Goal: Information Seeking & Learning: Learn about a topic

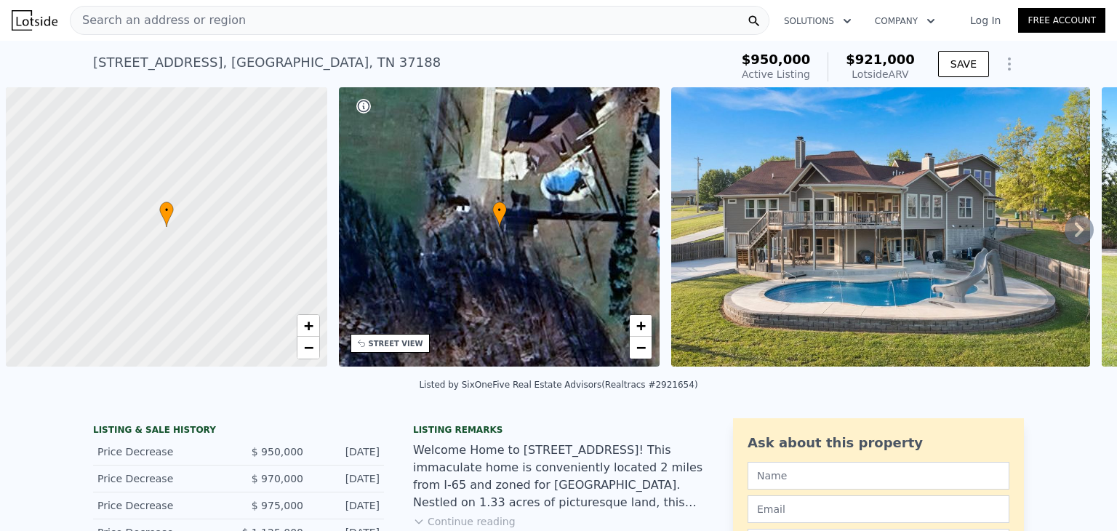
scroll to position [0, 6]
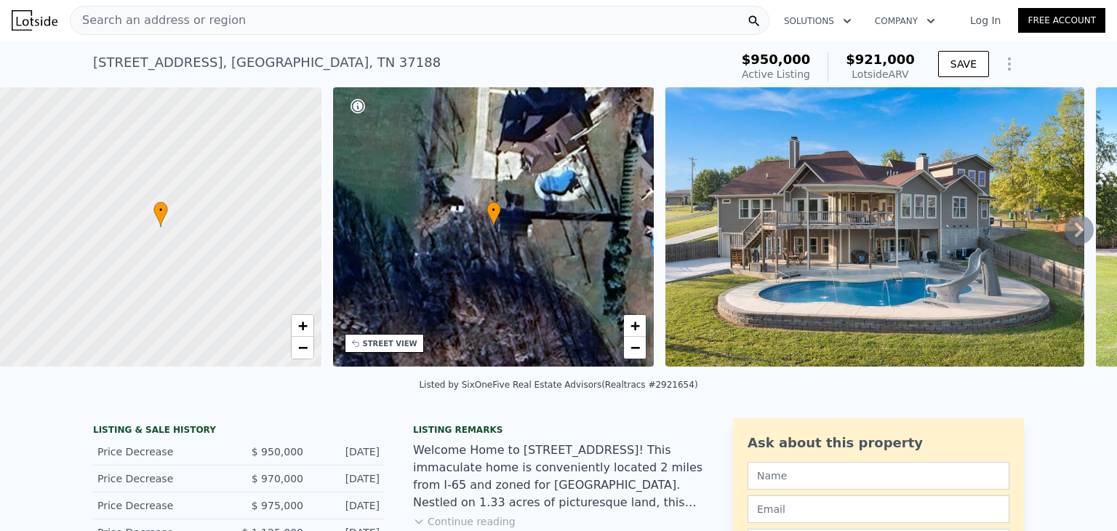
click at [1035, 161] on img at bounding box center [874, 226] width 419 height 279
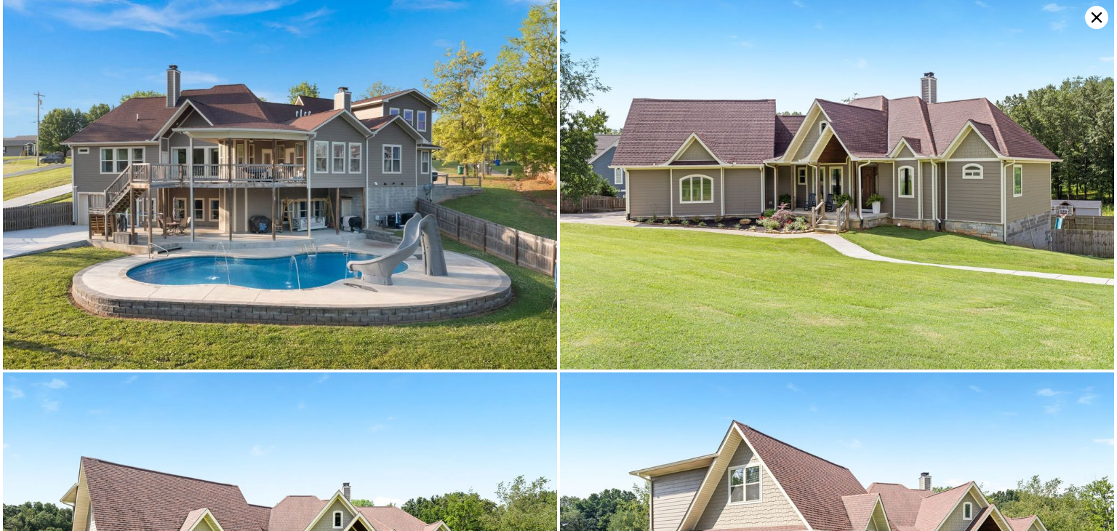
click at [606, 251] on img at bounding box center [837, 184] width 554 height 369
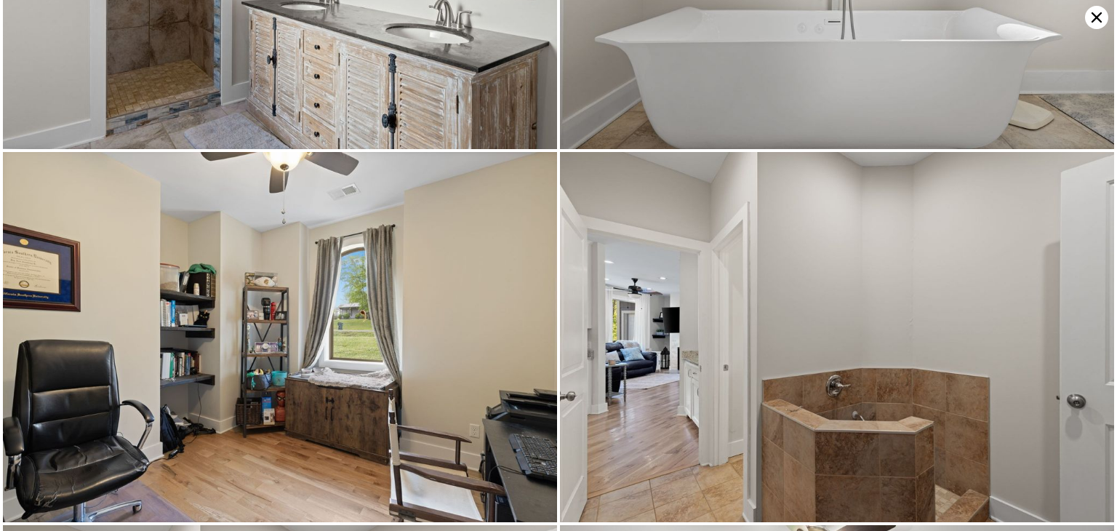
scroll to position [7076, 0]
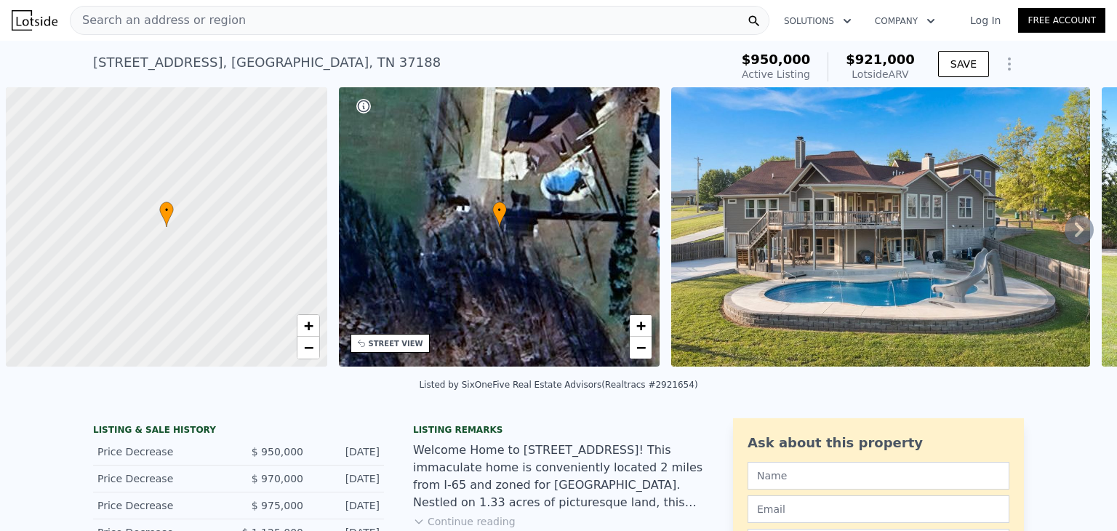
scroll to position [0, 6]
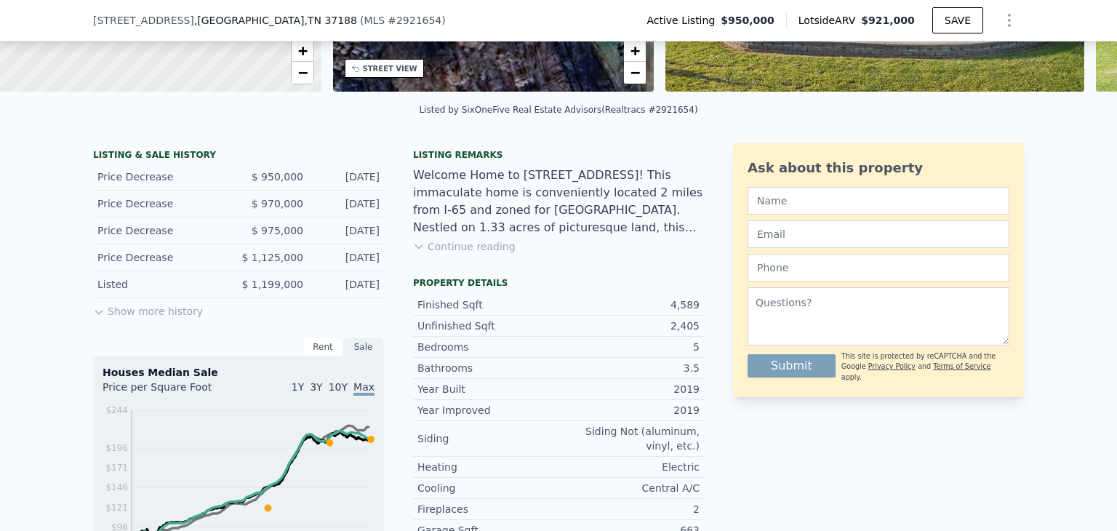
scroll to position [285, 0]
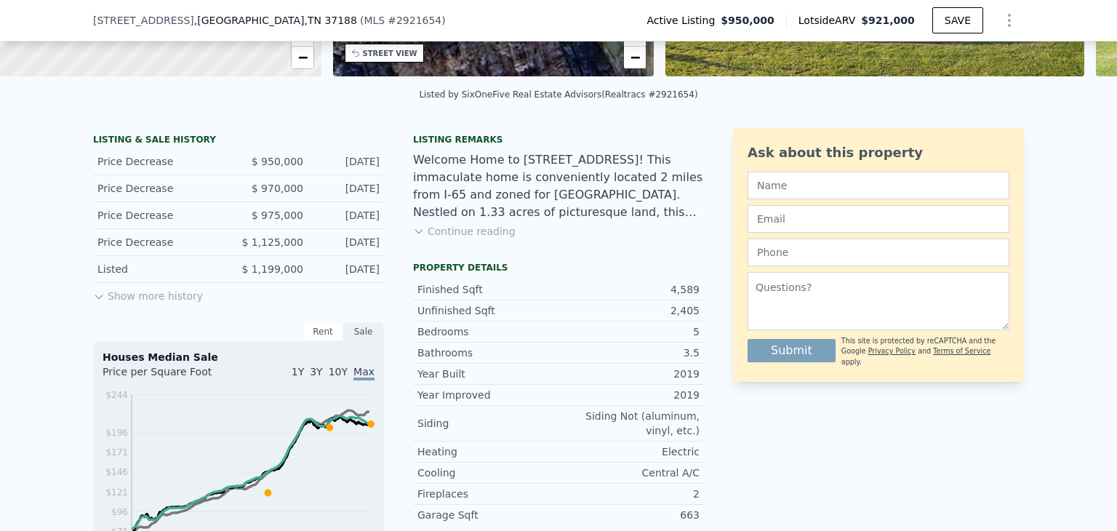
click at [153, 293] on button "Show more history" at bounding box center [148, 293] width 110 height 20
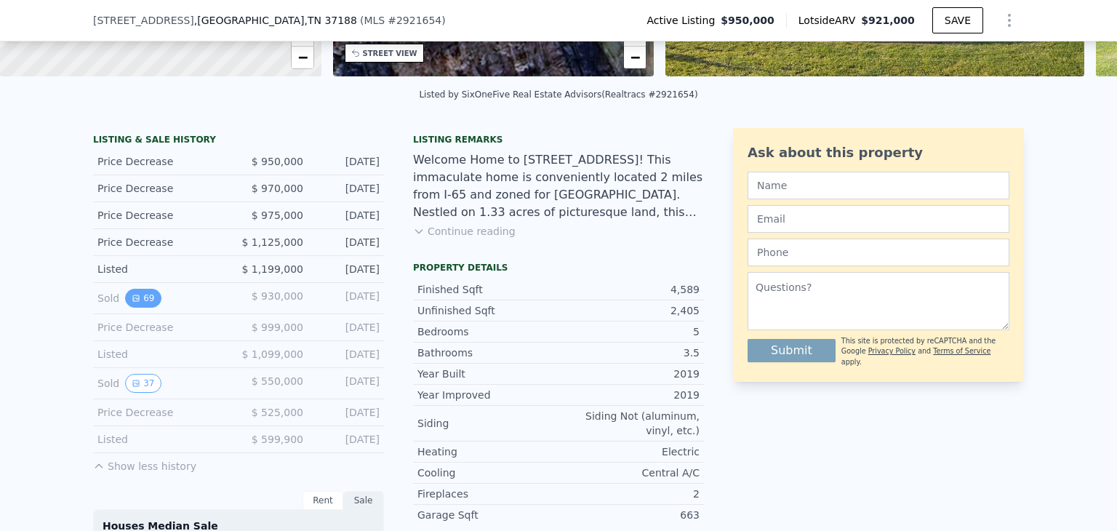
click at [139, 299] on button "69" at bounding box center [143, 298] width 36 height 19
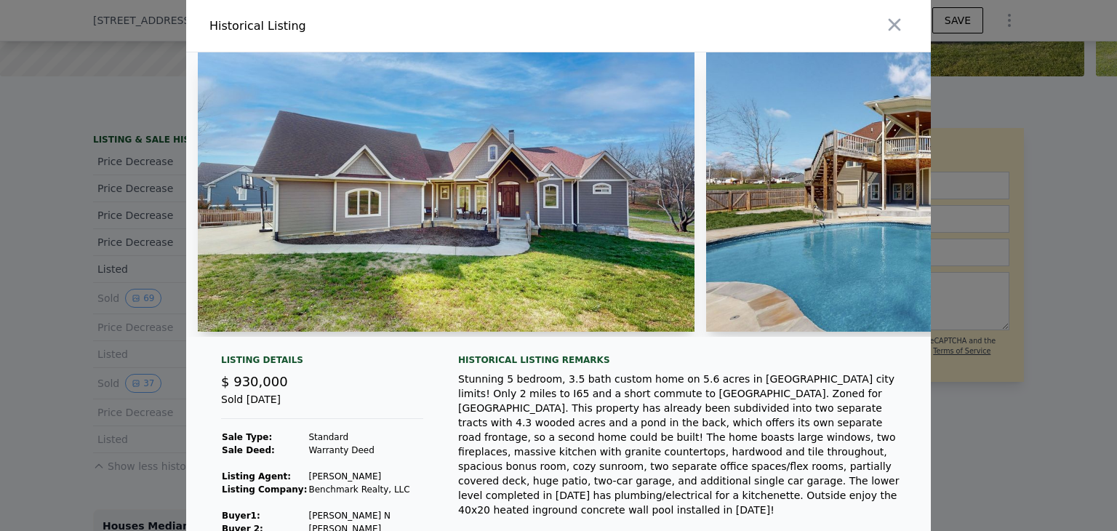
click at [727, 244] on img at bounding box center [954, 191] width 497 height 279
click at [881, 228] on img at bounding box center [954, 191] width 497 height 279
click at [350, 201] on img at bounding box center [446, 191] width 497 height 279
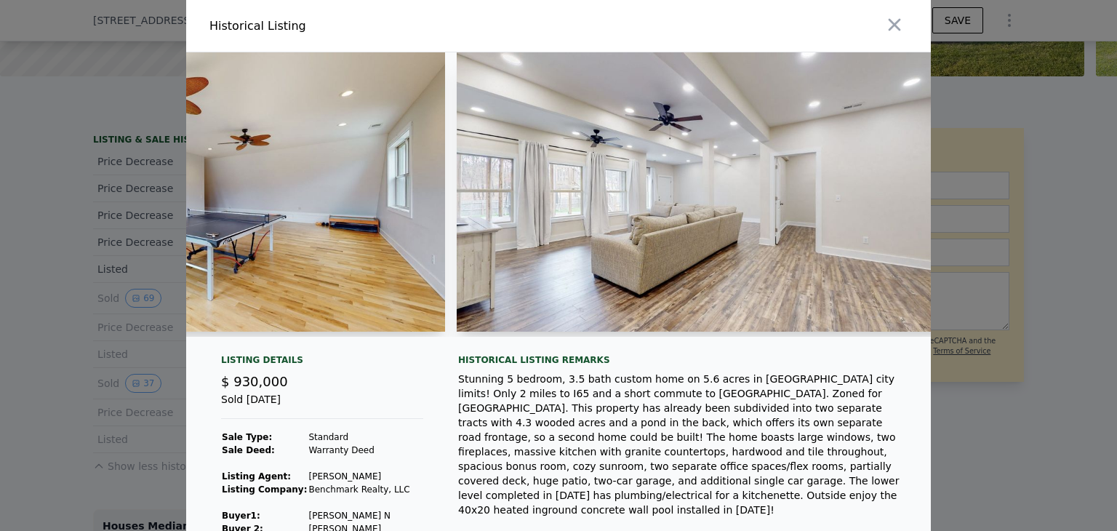
scroll to position [0, 21551]
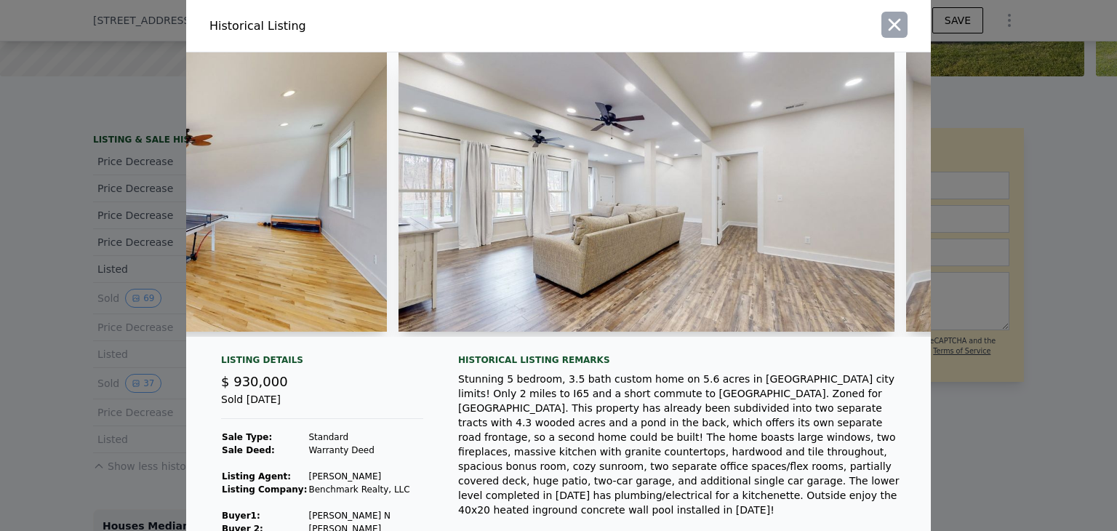
click at [902, 26] on icon "button" at bounding box center [894, 25] width 20 height 20
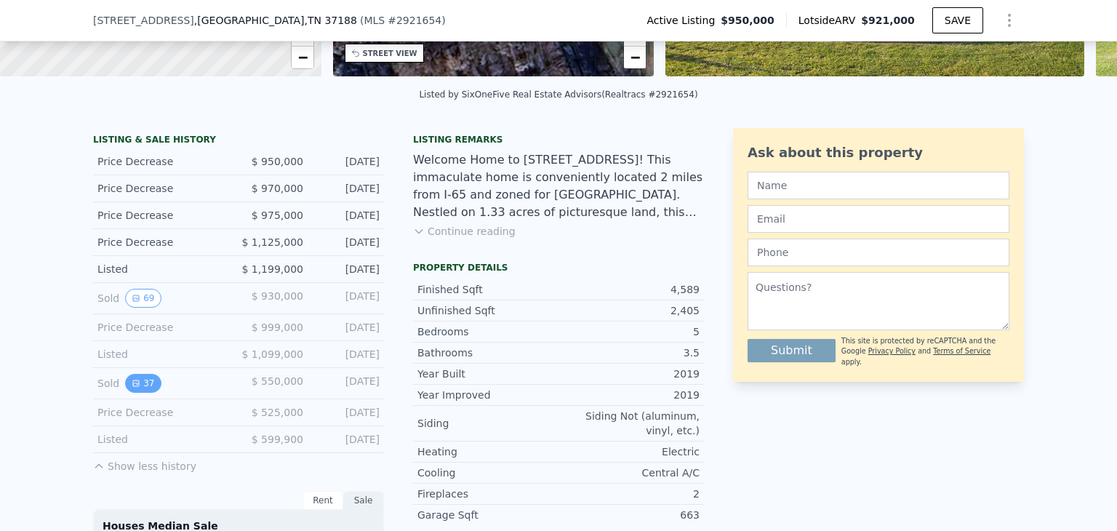
click at [137, 379] on icon "View historical data" at bounding box center [136, 383] width 9 height 9
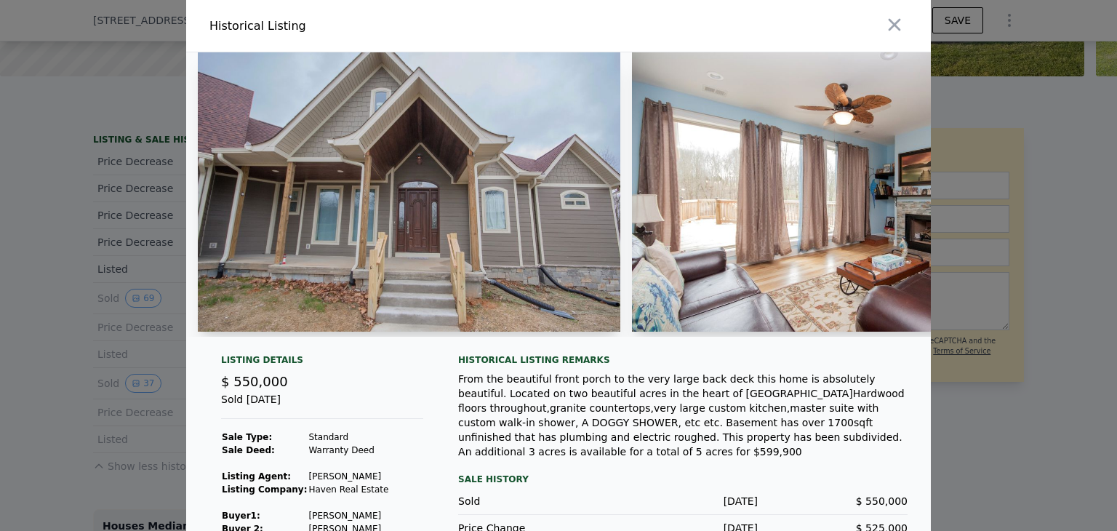
click at [832, 230] on img at bounding box center [841, 191] width 419 height 279
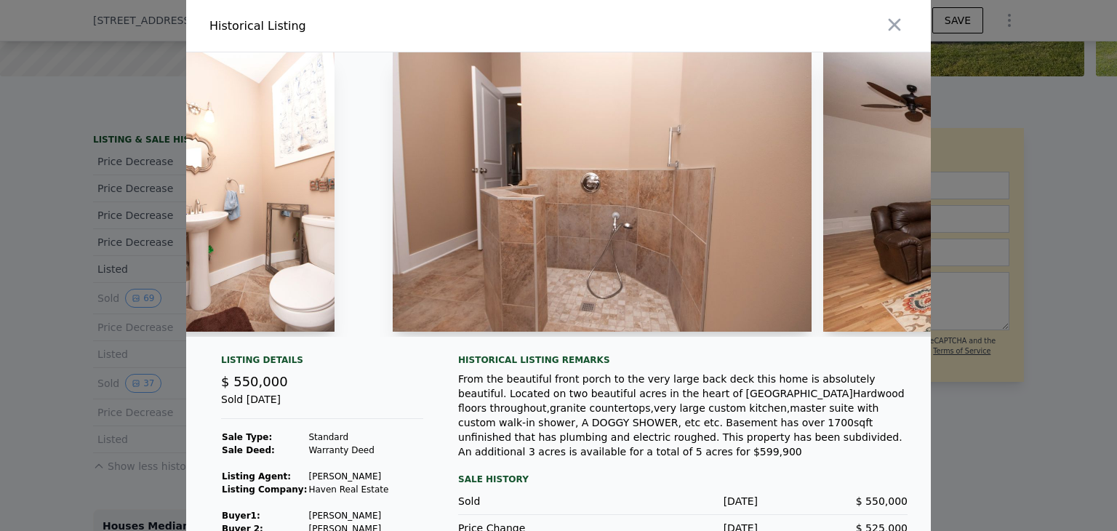
scroll to position [0, 10034]
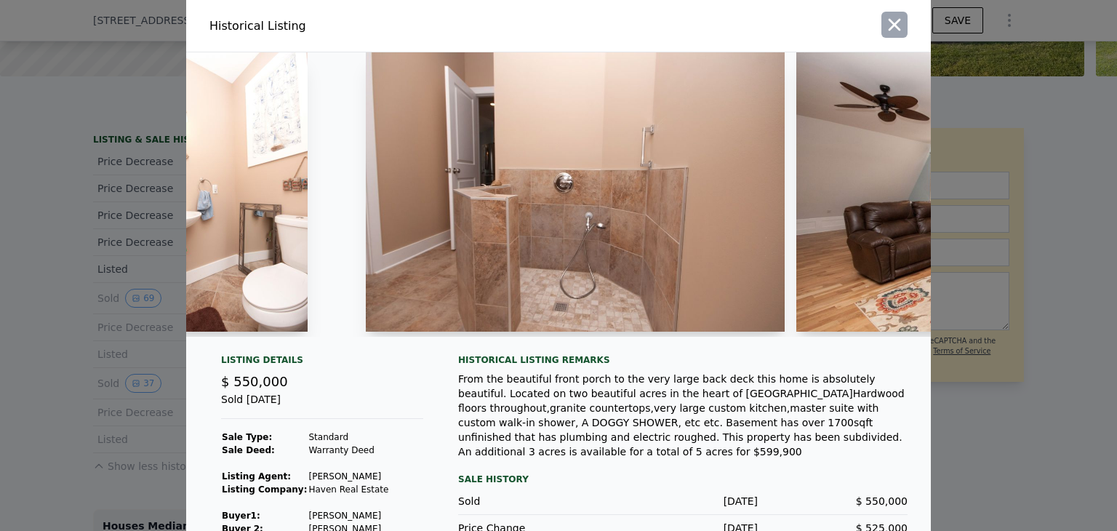
click at [894, 31] on icon "button" at bounding box center [894, 25] width 20 height 20
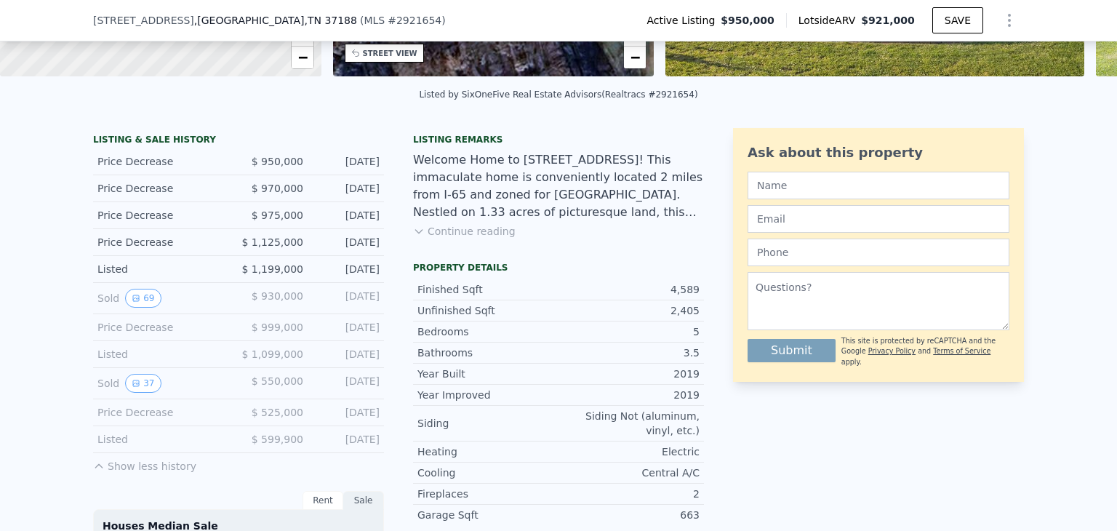
click at [427, 230] on button "Continue reading" at bounding box center [464, 231] width 103 height 15
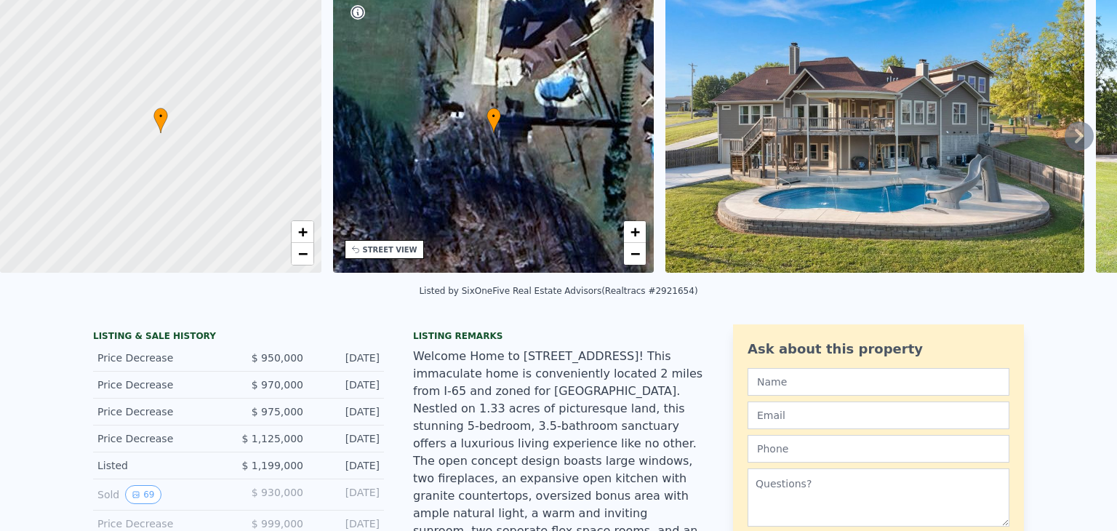
scroll to position [0, 0]
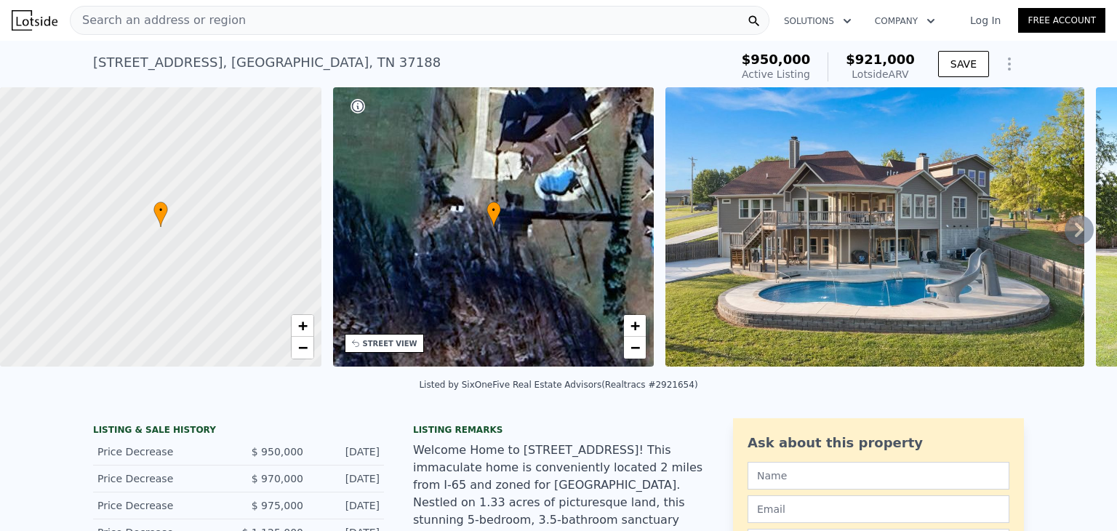
click at [1072, 233] on icon at bounding box center [1078, 229] width 29 height 29
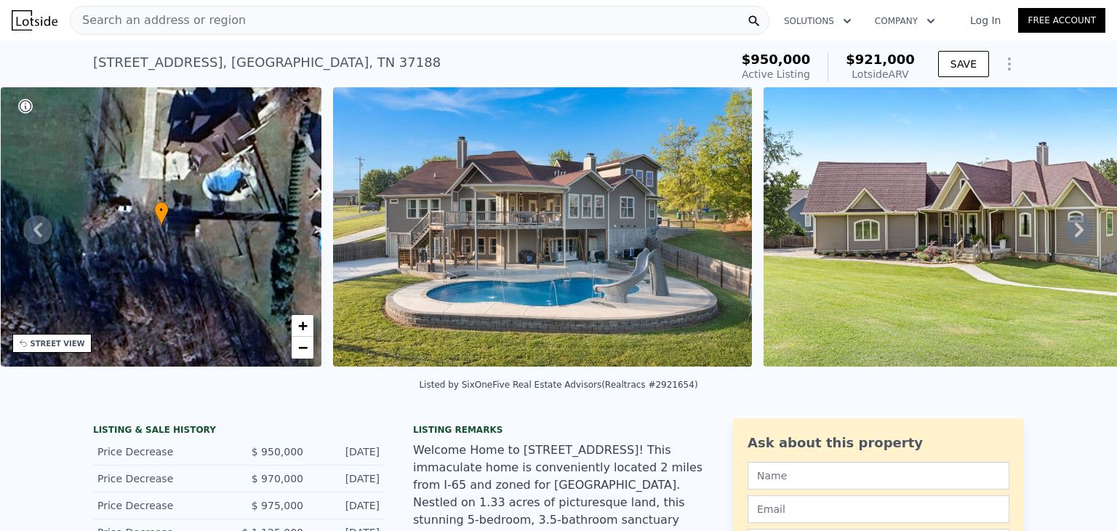
click at [1072, 233] on icon at bounding box center [1078, 229] width 29 height 29
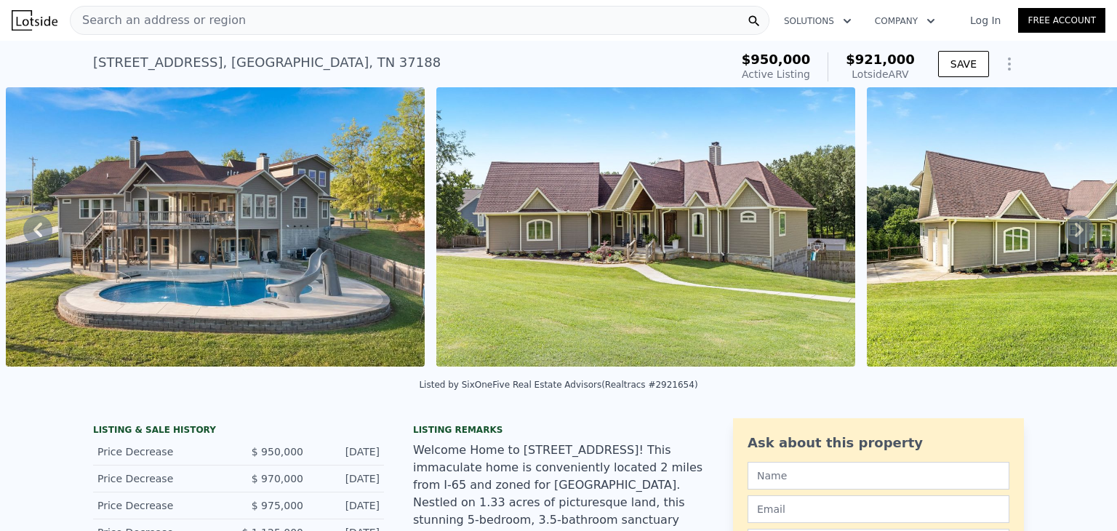
click at [1072, 233] on icon at bounding box center [1078, 229] width 29 height 29
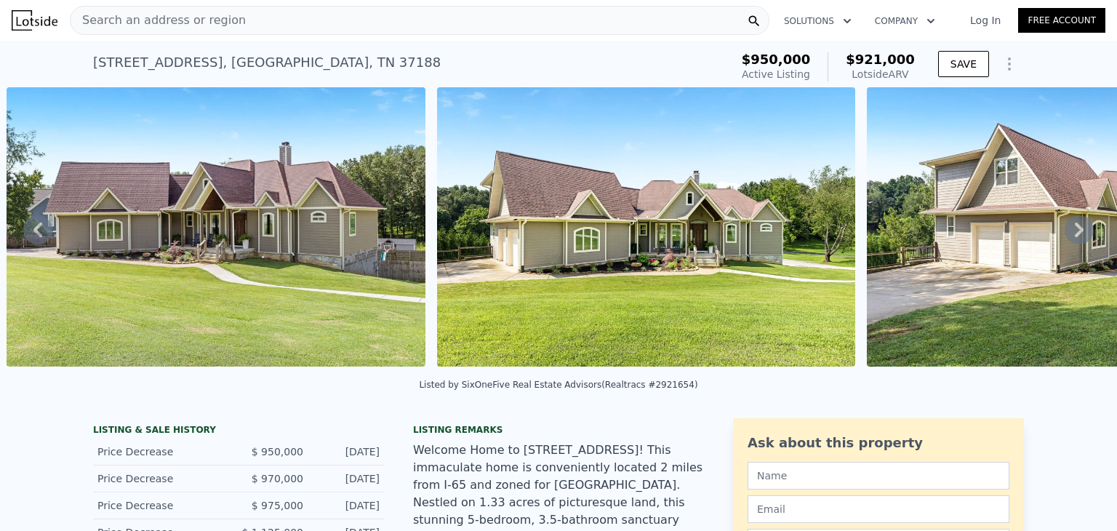
click at [1072, 233] on icon at bounding box center [1078, 229] width 29 height 29
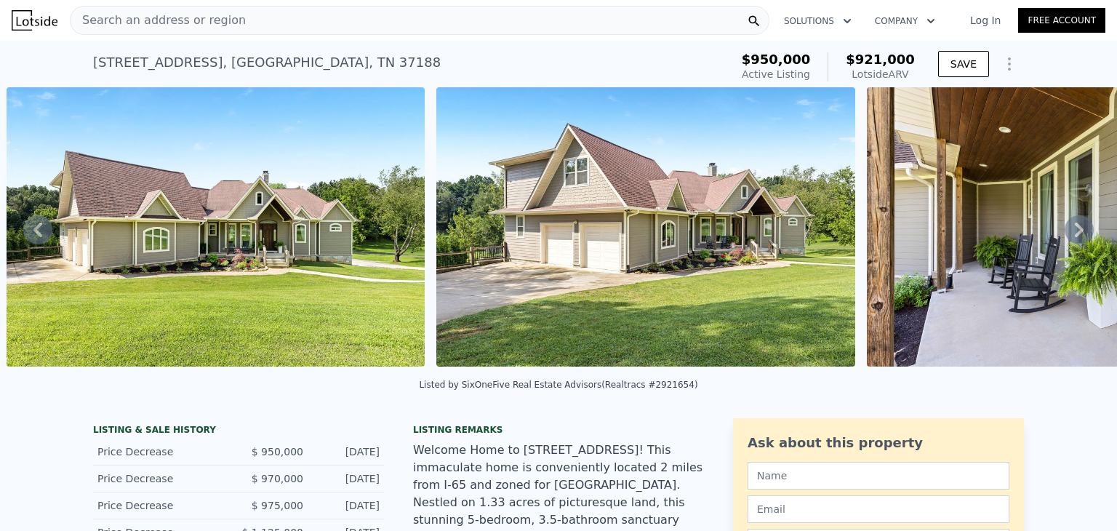
click at [1072, 233] on icon at bounding box center [1078, 229] width 29 height 29
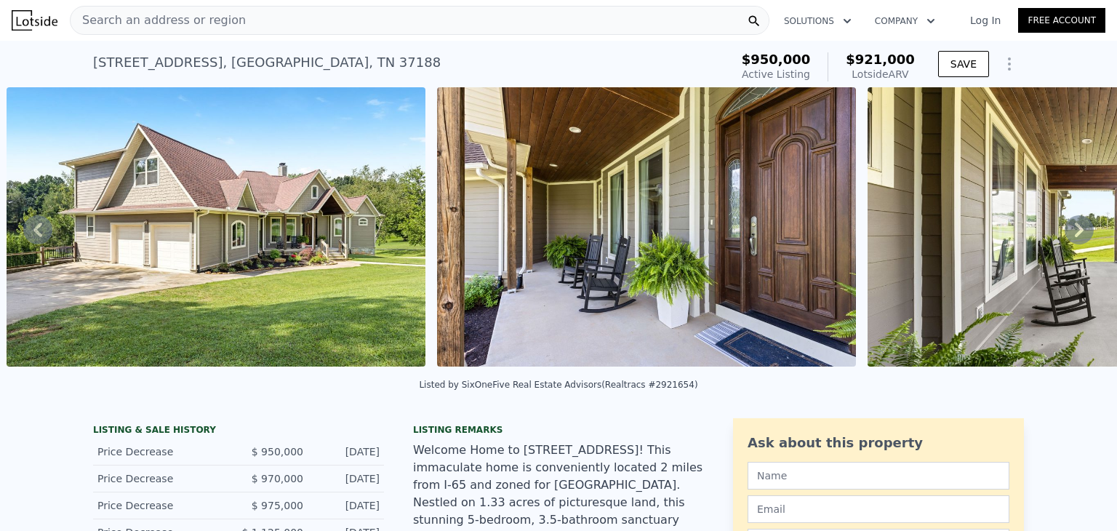
click at [1072, 233] on icon at bounding box center [1078, 229] width 29 height 29
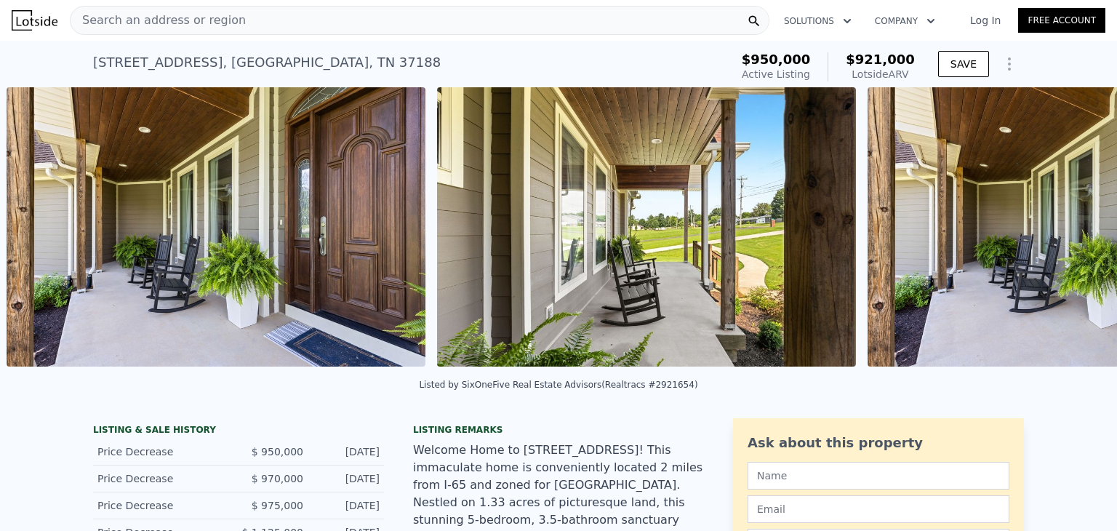
scroll to position [0, 2412]
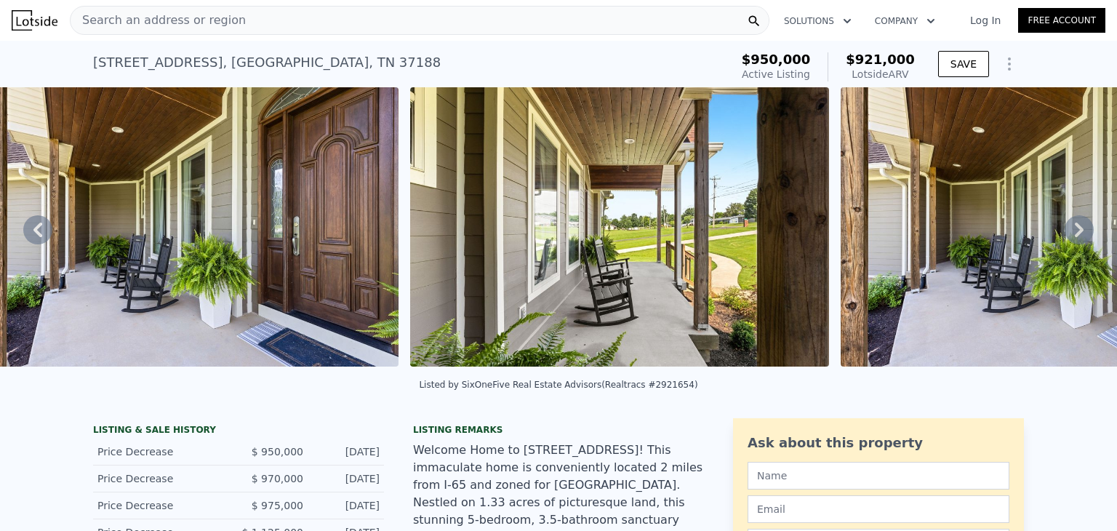
click at [1072, 233] on icon at bounding box center [1078, 229] width 29 height 29
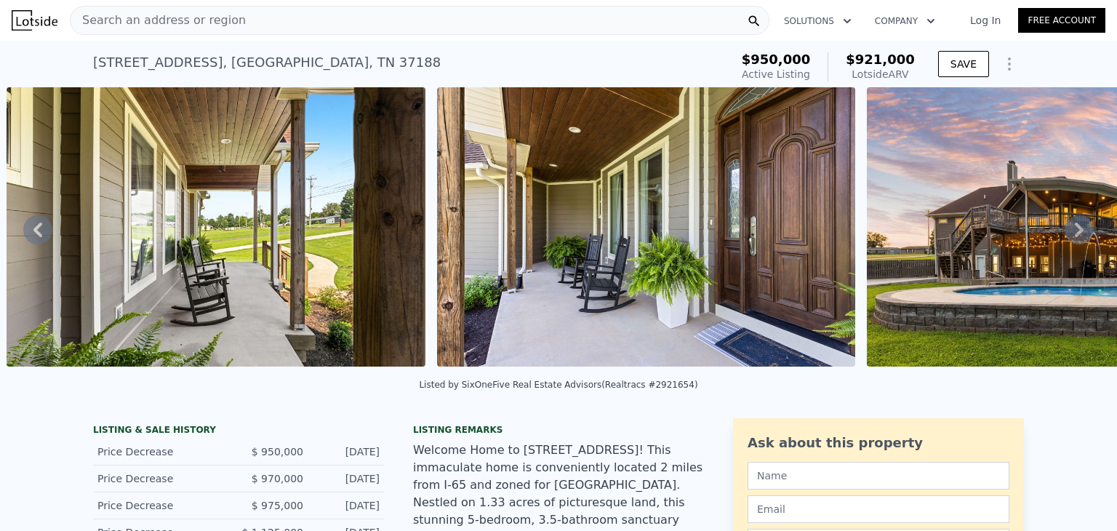
click at [188, 194] on img at bounding box center [216, 226] width 419 height 279
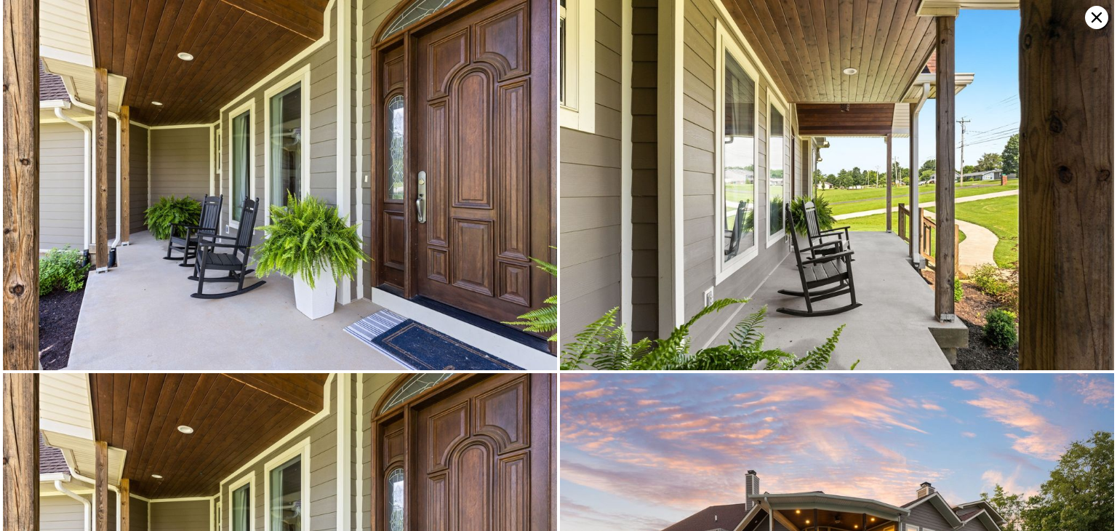
scroll to position [0, 2386]
click at [493, 323] on img at bounding box center [280, 184] width 554 height 369
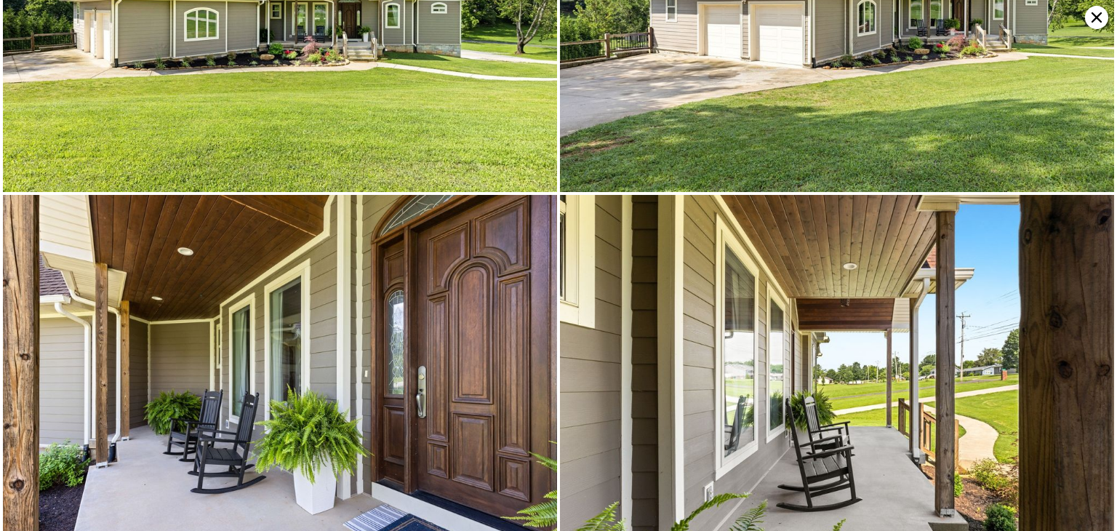
scroll to position [372, 0]
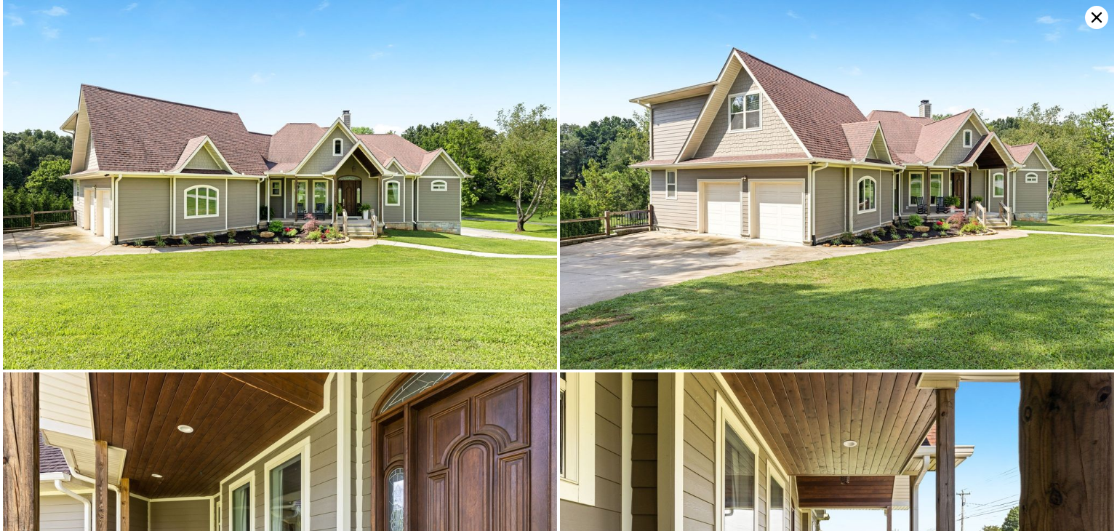
click at [1098, 18] on icon at bounding box center [1096, 17] width 10 height 10
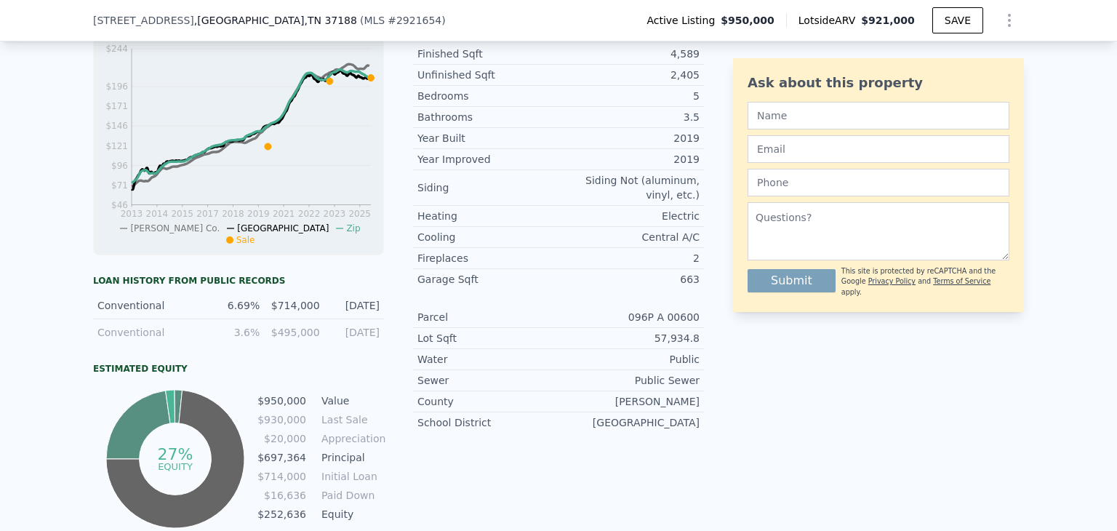
scroll to position [721, 0]
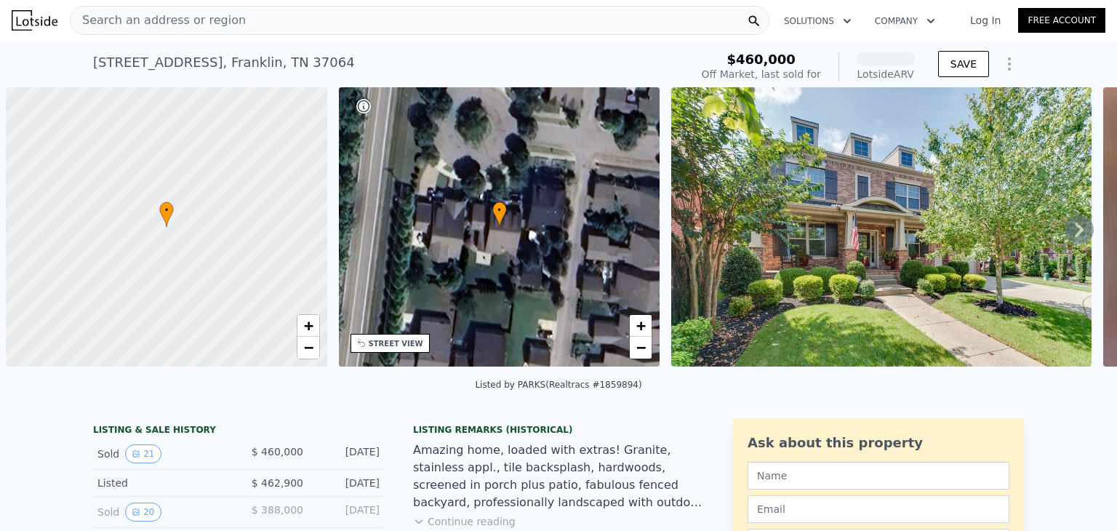
scroll to position [0, 6]
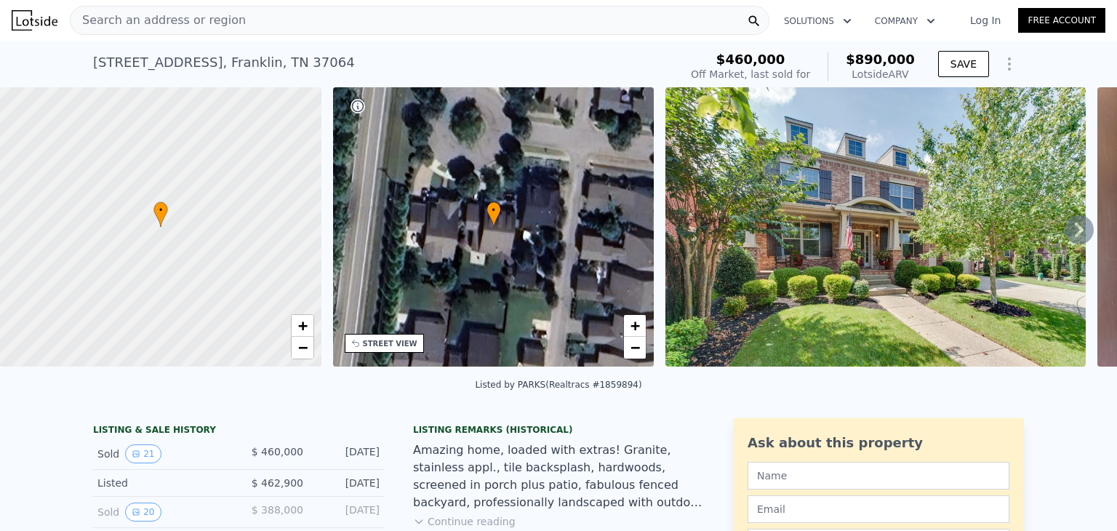
click at [244, 63] on div "[STREET_ADDRESS]" at bounding box center [224, 62] width 262 height 20
click at [294, 60] on div "[STREET_ADDRESS] Sold [DATE] for $460k (~ARV $890k )" at bounding box center [383, 67] width 580 height 41
click at [290, 61] on div "[STREET_ADDRESS]" at bounding box center [224, 62] width 262 height 20
click at [292, 60] on div "[STREET_ADDRESS]" at bounding box center [224, 62] width 262 height 20
click at [290, 62] on div "[STREET_ADDRESS]" at bounding box center [224, 62] width 262 height 20
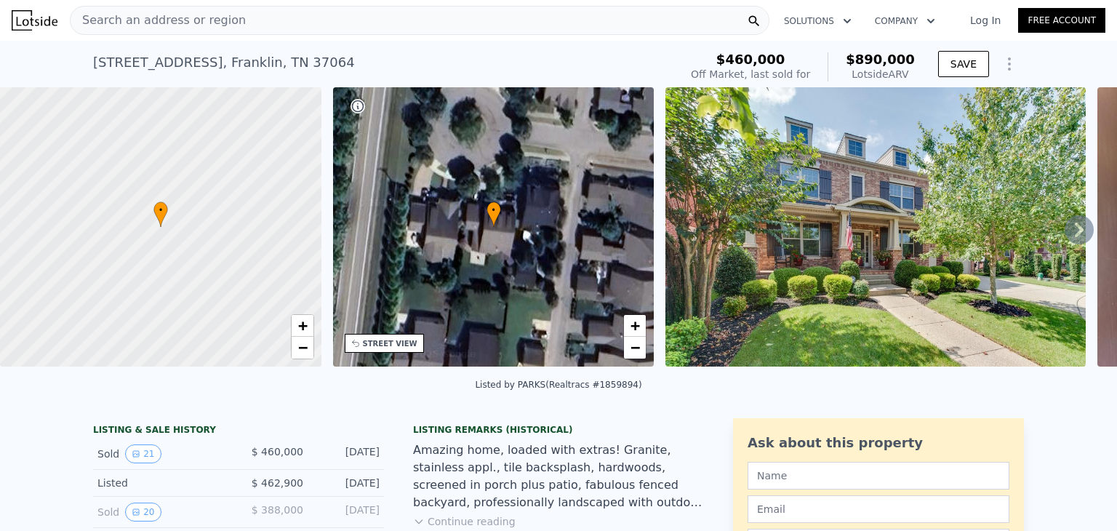
click at [290, 62] on div "[STREET_ADDRESS]" at bounding box center [224, 62] width 262 height 20
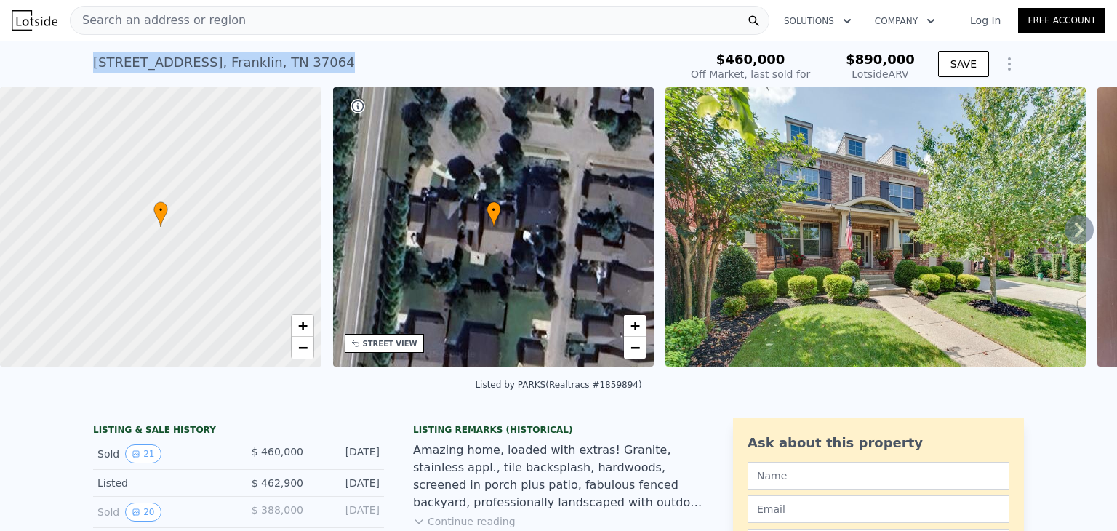
click at [290, 62] on div "[STREET_ADDRESS]" at bounding box center [224, 62] width 262 height 20
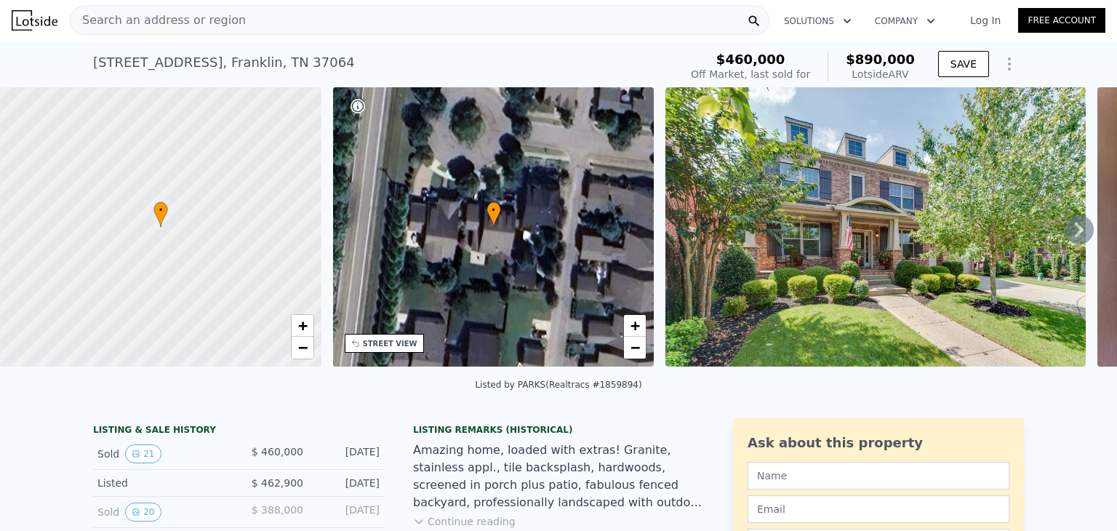
click at [290, 62] on div "[STREET_ADDRESS]" at bounding box center [224, 62] width 262 height 20
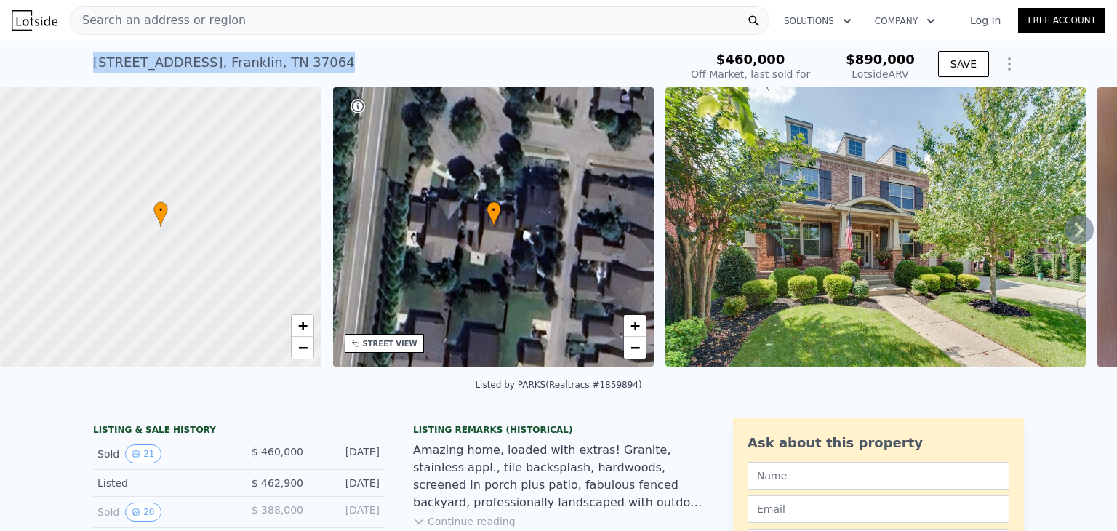
click at [290, 62] on div "[STREET_ADDRESS]" at bounding box center [224, 62] width 262 height 20
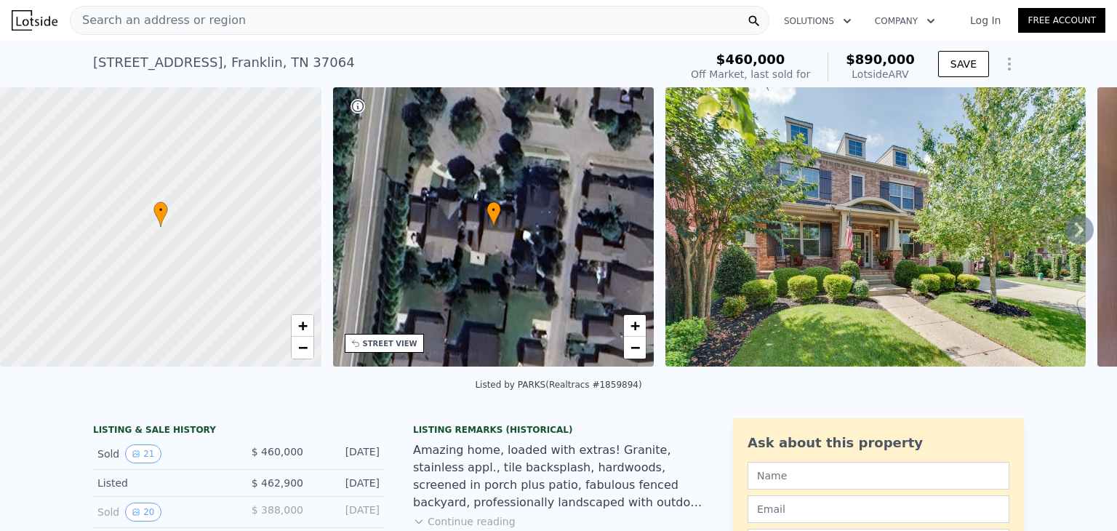
click at [289, 59] on div "[STREET_ADDRESS]" at bounding box center [224, 62] width 262 height 20
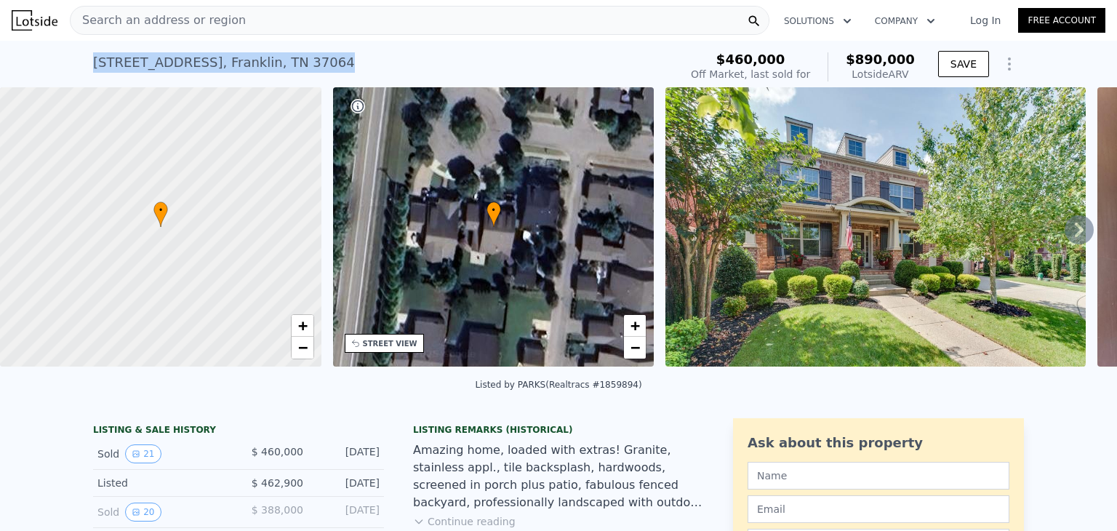
click at [289, 59] on div "[STREET_ADDRESS]" at bounding box center [224, 62] width 262 height 20
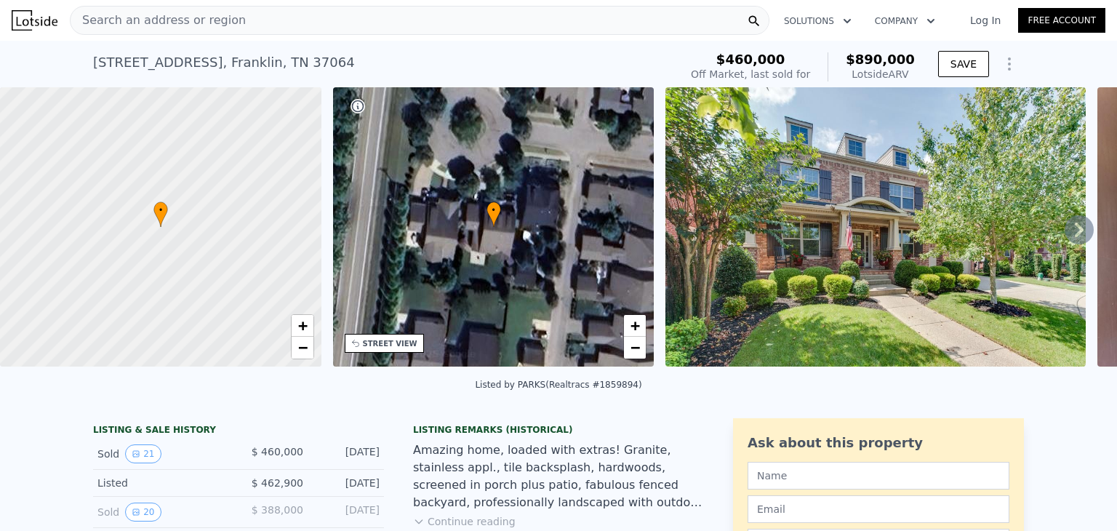
click at [188, 20] on span "Search an address or region" at bounding box center [158, 20] width 175 height 17
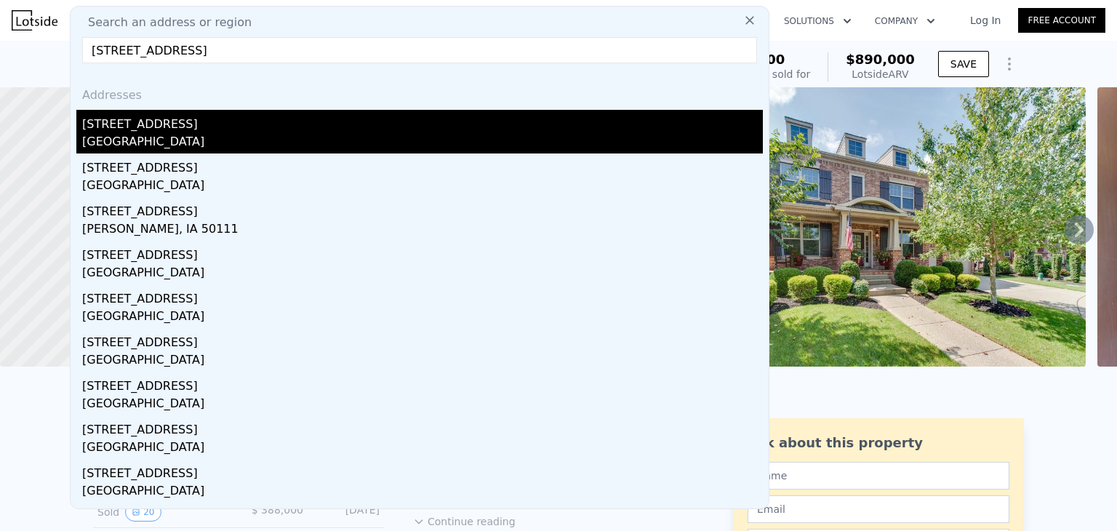
type input "[STREET_ADDRESS]"
click at [121, 128] on div "[STREET_ADDRESS]" at bounding box center [422, 121] width 681 height 23
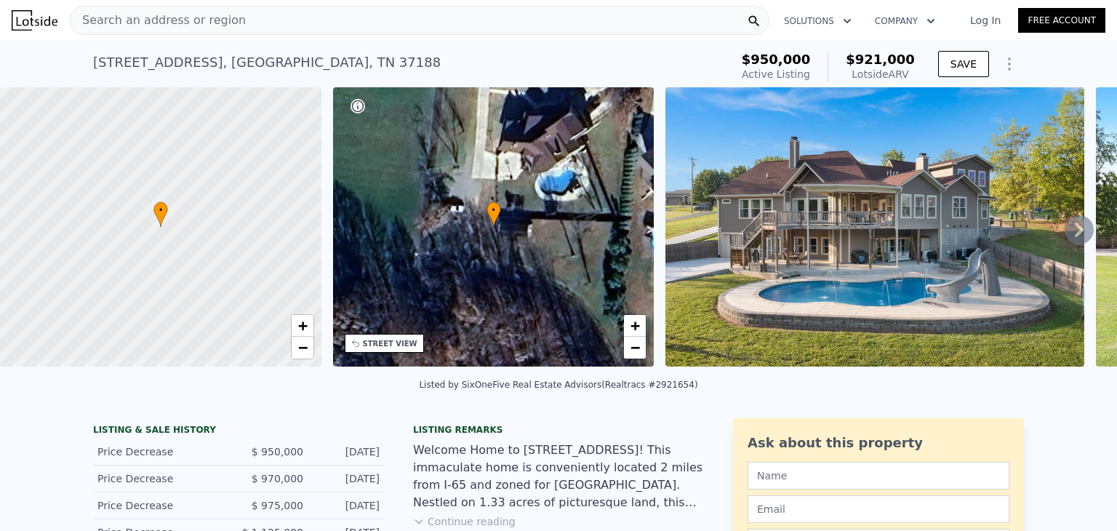
click at [494, 462] on div "Welcome Home to [STREET_ADDRESS]! This immaculate home is conveniently located …" at bounding box center [558, 476] width 291 height 70
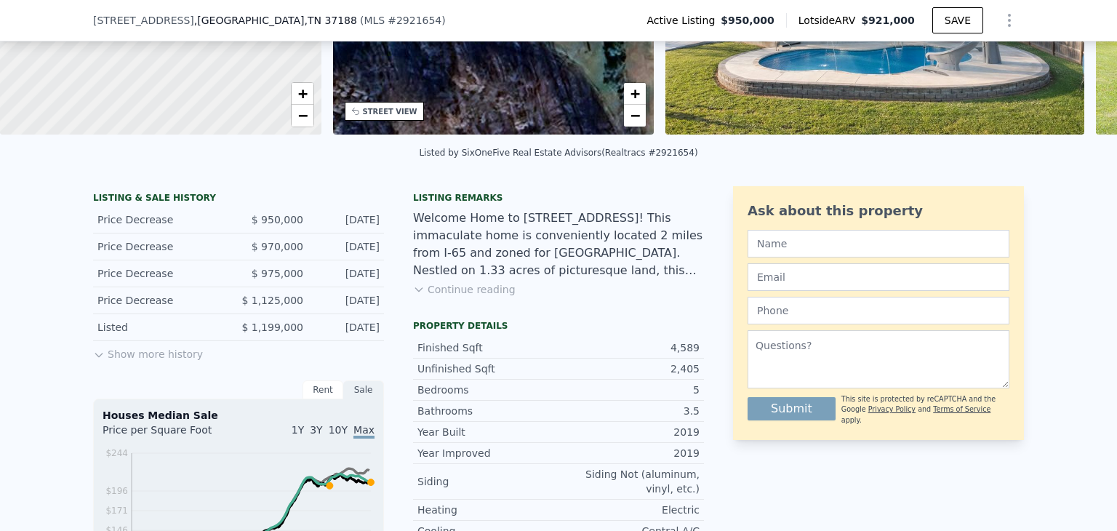
scroll to position [256, 0]
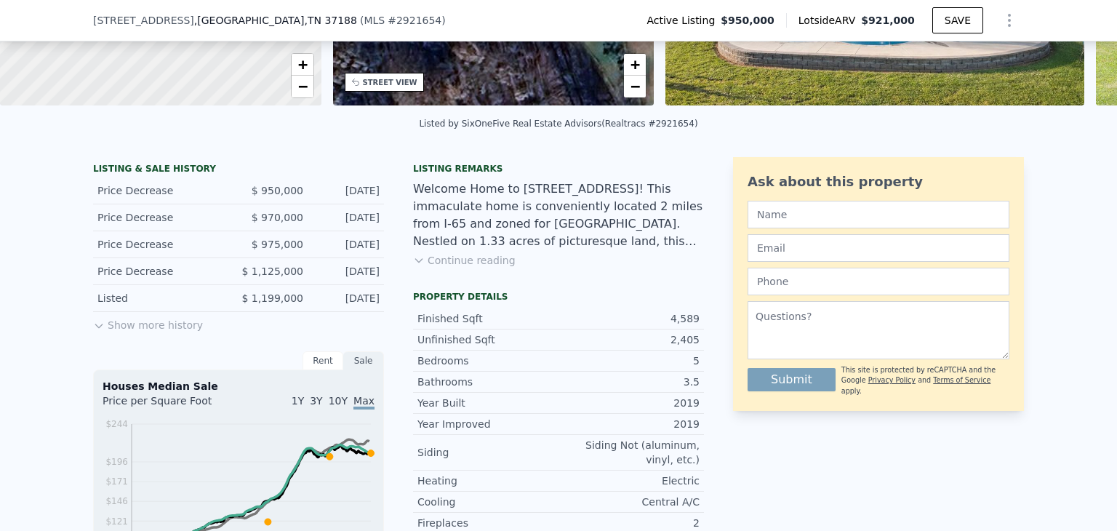
click at [307, 265] on div "Price Decrease $ 1,125,000 [DATE]" at bounding box center [238, 271] width 291 height 27
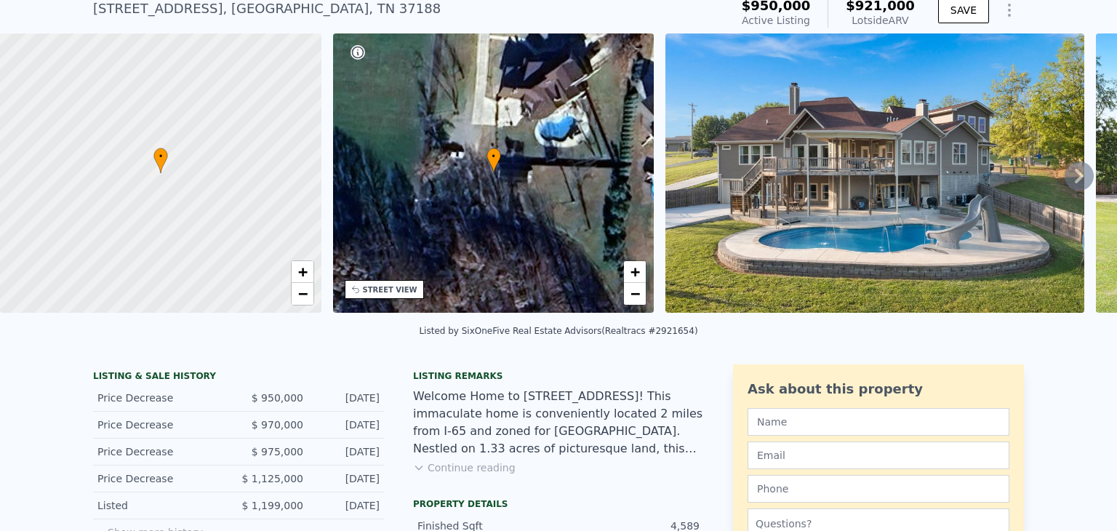
scroll to position [0, 0]
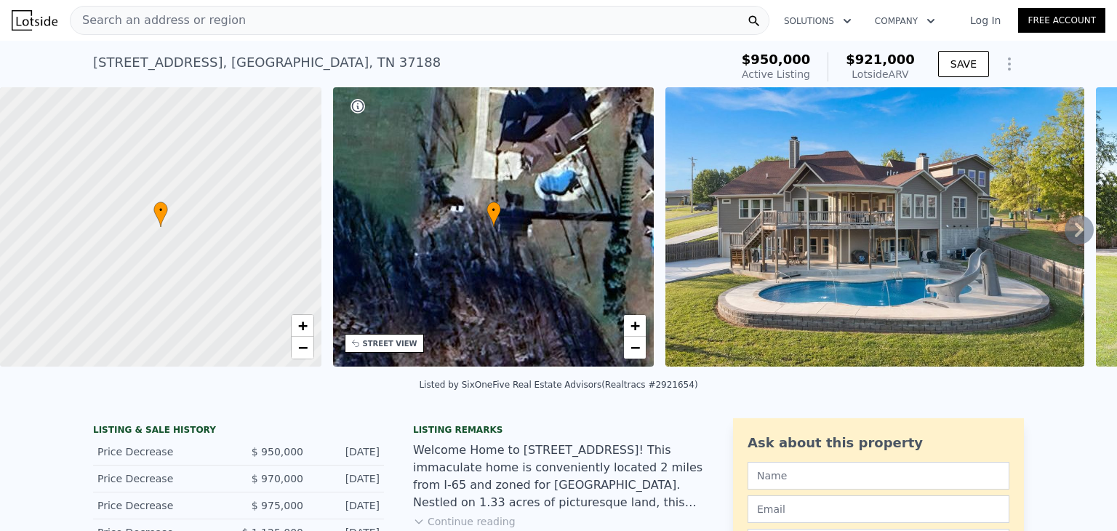
click at [1087, 225] on icon at bounding box center [1078, 229] width 29 height 29
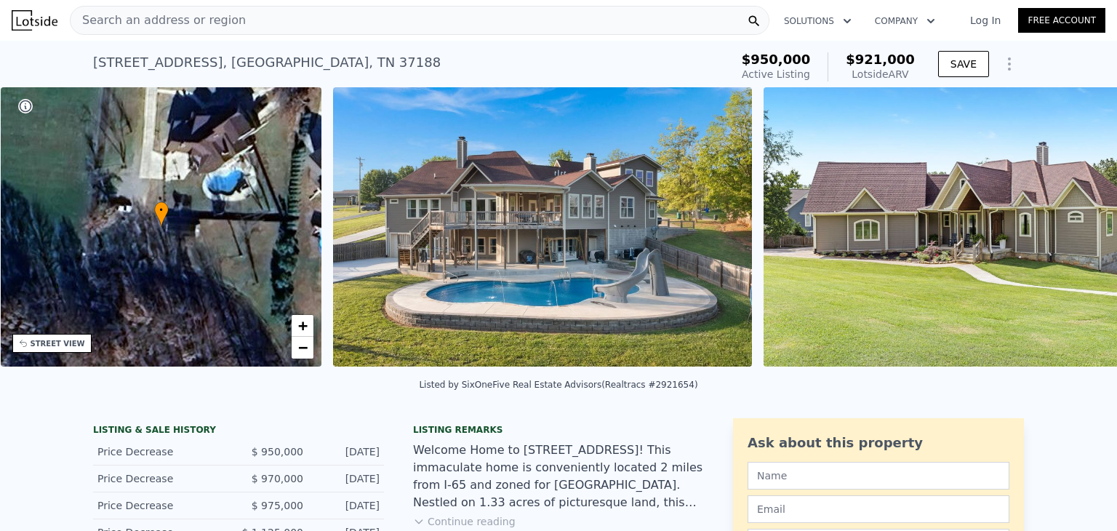
scroll to position [0, 665]
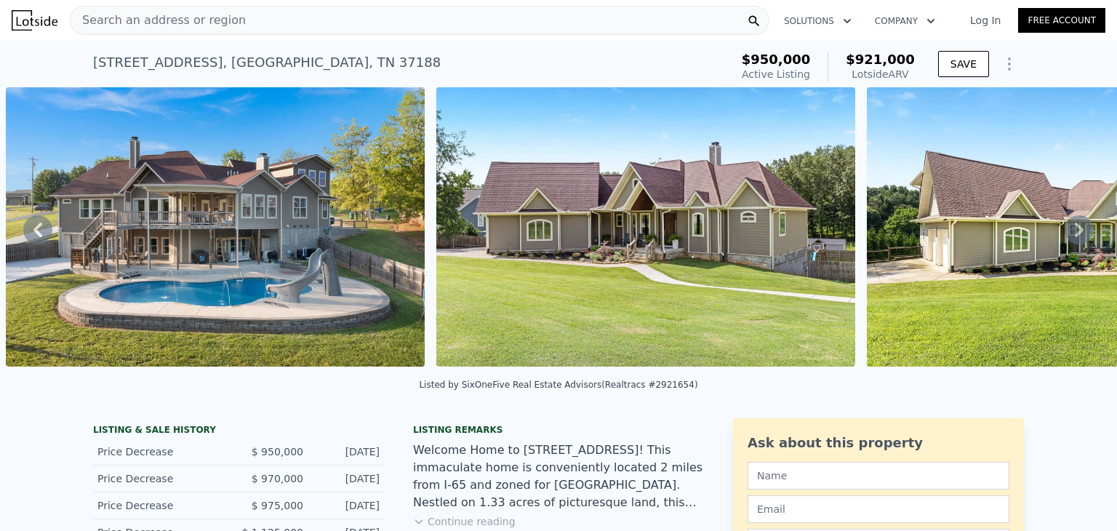
click at [689, 462] on div "Welcome Home to [STREET_ADDRESS]! This immaculate home is conveniently located …" at bounding box center [558, 476] width 291 height 70
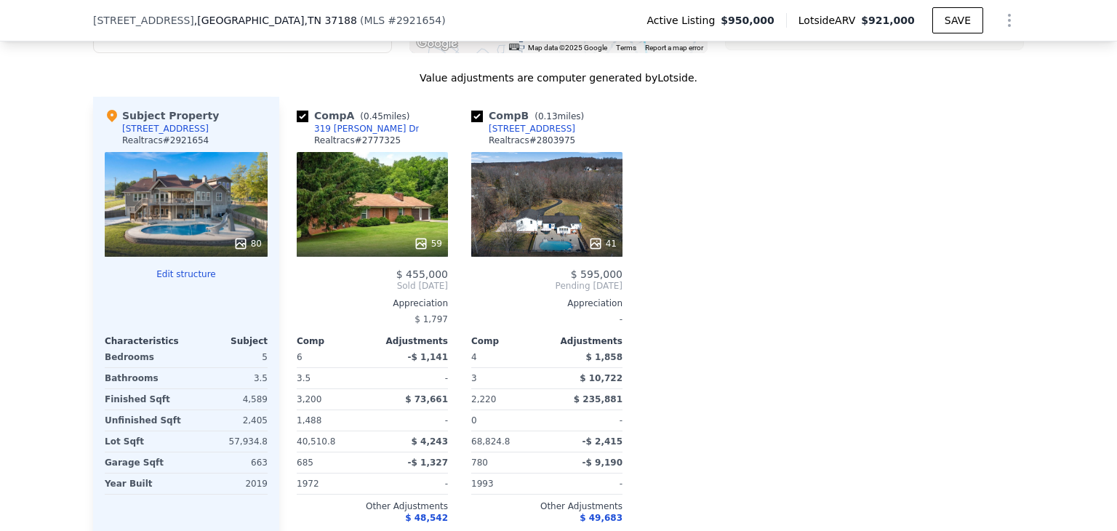
scroll to position [1594, 0]
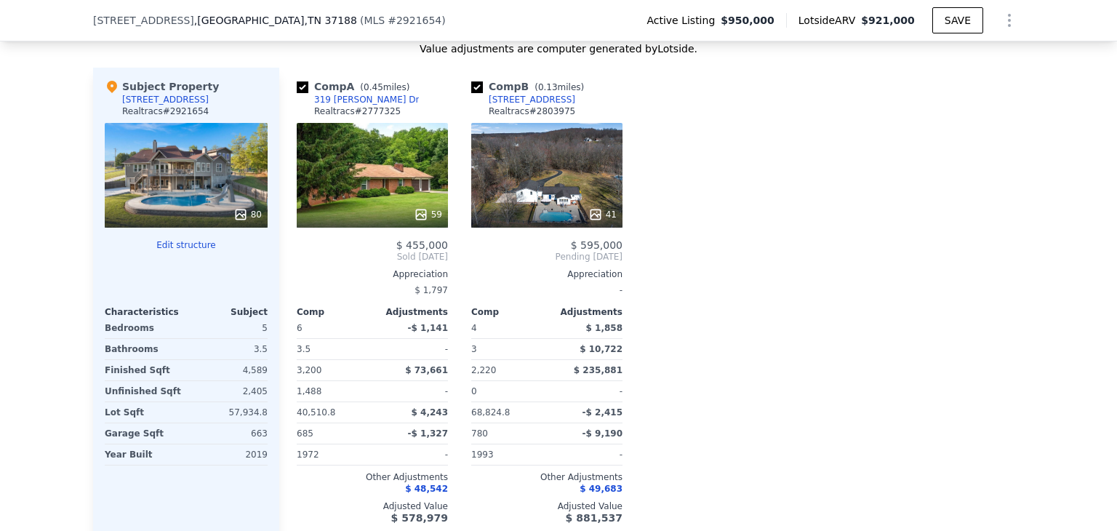
click at [228, 219] on div at bounding box center [186, 214] width 163 height 26
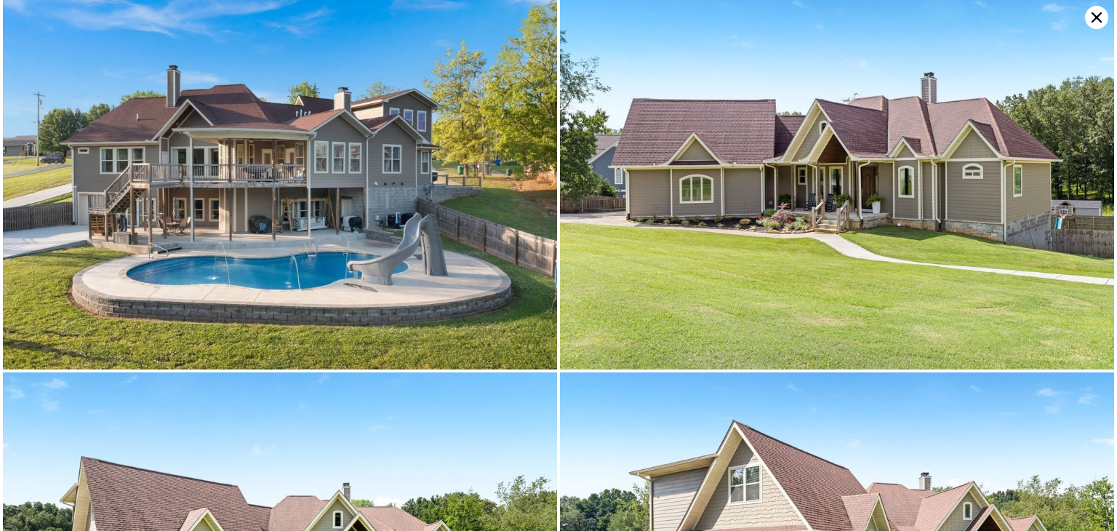
click at [481, 122] on img at bounding box center [280, 184] width 554 height 369
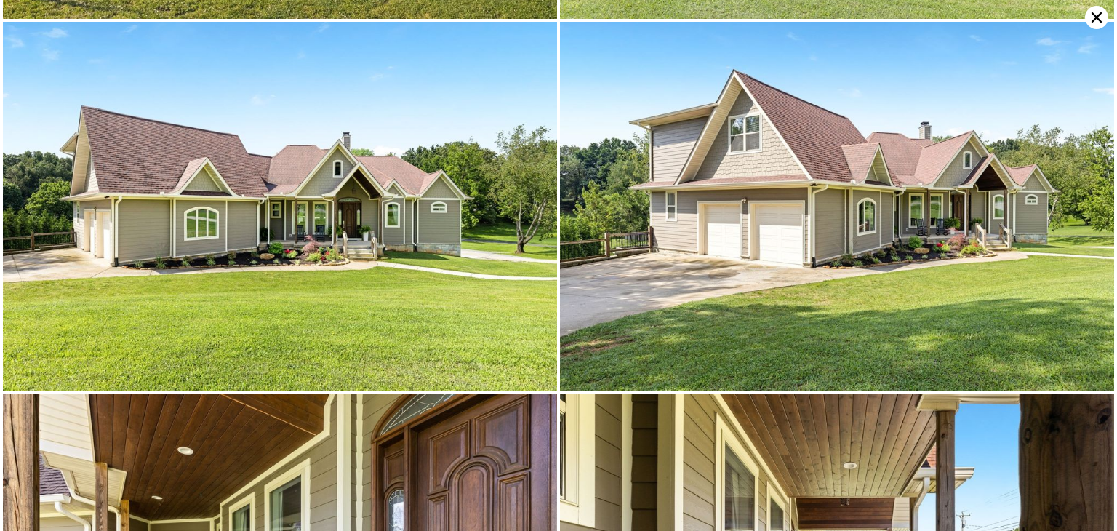
scroll to position [372, 0]
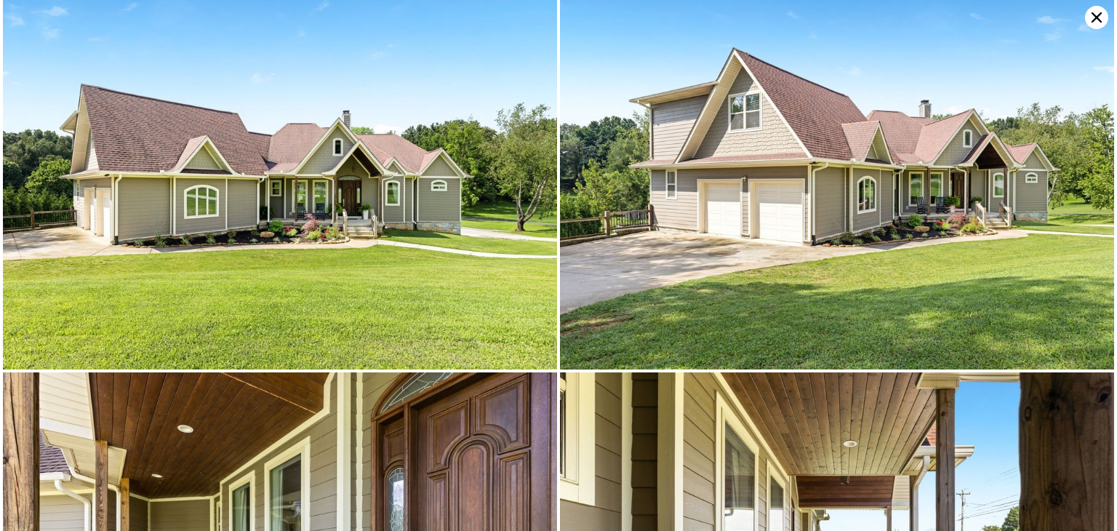
click at [1097, 18] on icon at bounding box center [1096, 17] width 10 height 10
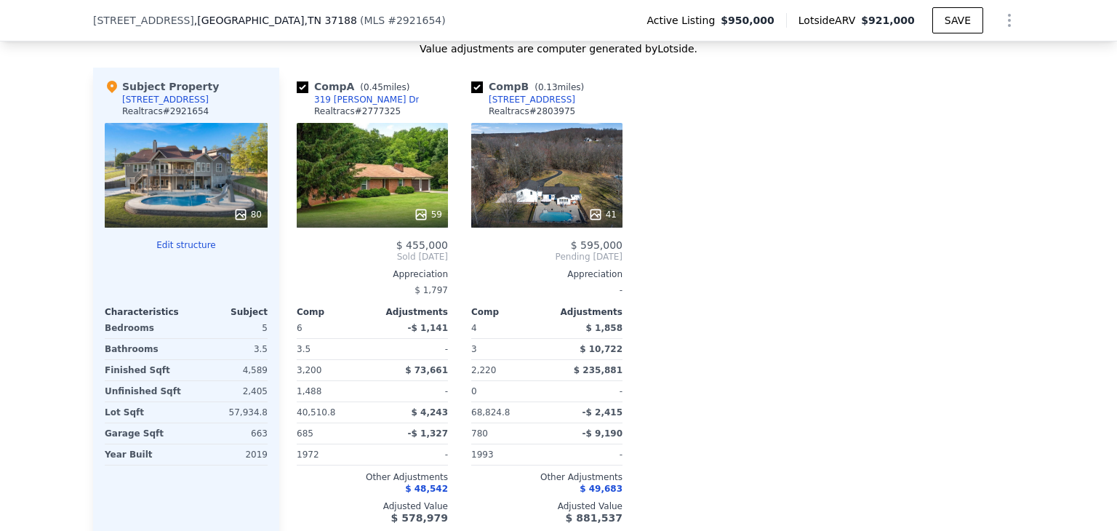
click at [203, 398] on div "2,405" at bounding box center [228, 391] width 79 height 20
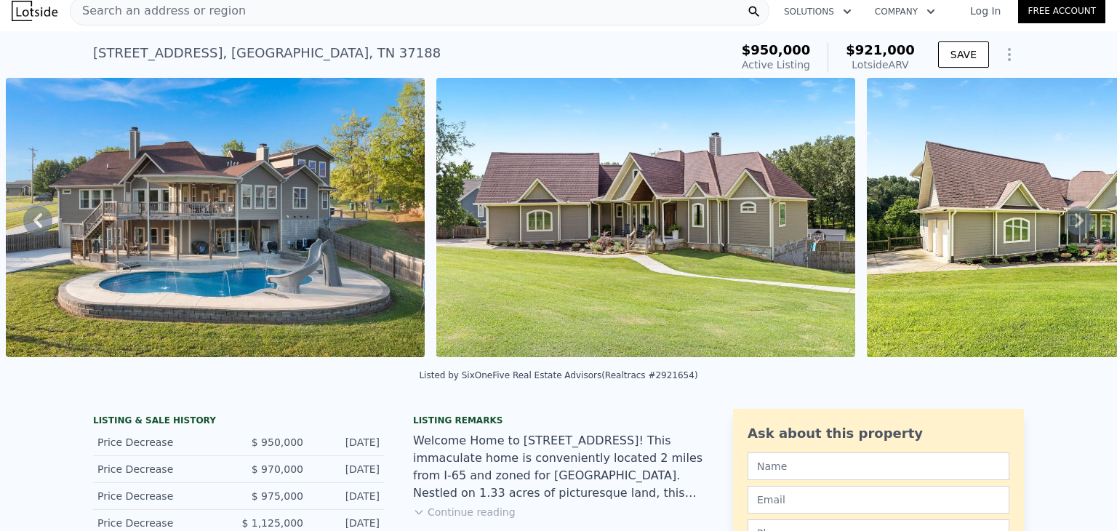
scroll to position [0, 0]
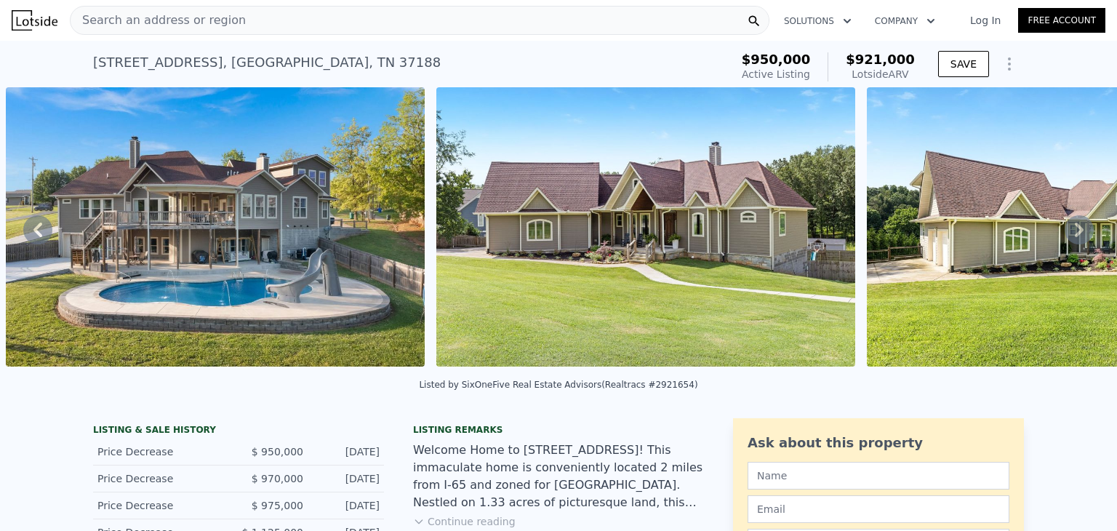
click at [348, 58] on div "[STREET_ADDRESS] Active at $950k (~ARV $921k )" at bounding box center [408, 67] width 631 height 41
type input "2"
type input "4"
type input "2"
type input "1977"
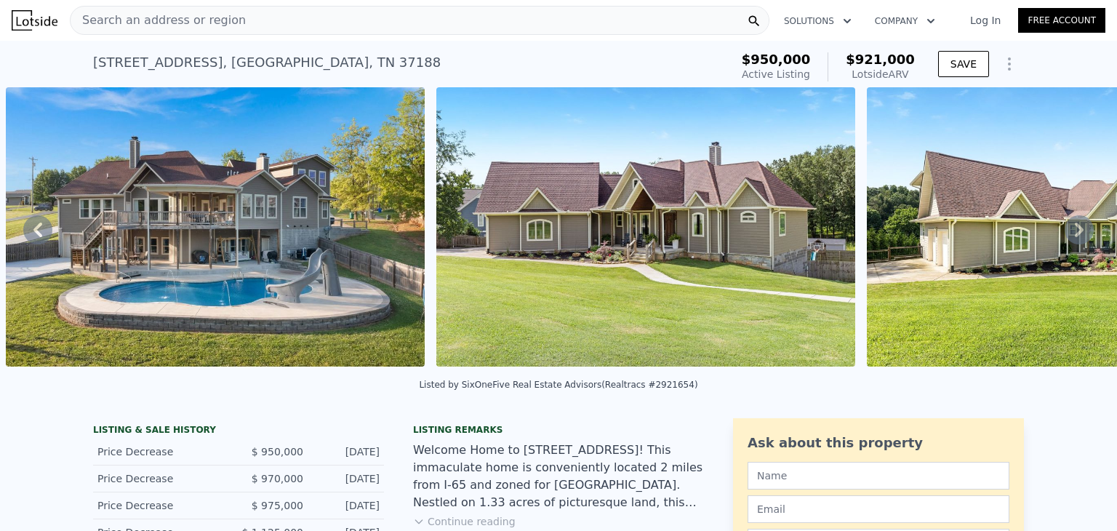
type input "3372"
type input "5227.2"
type input "10890"
type input "$ 890,000"
type input "5"
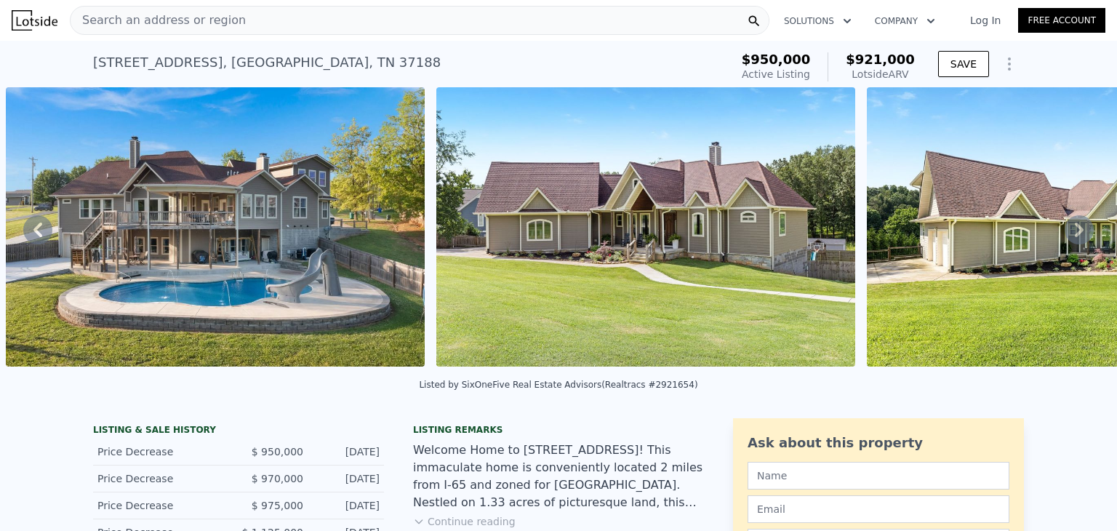
type input "$ 347,606"
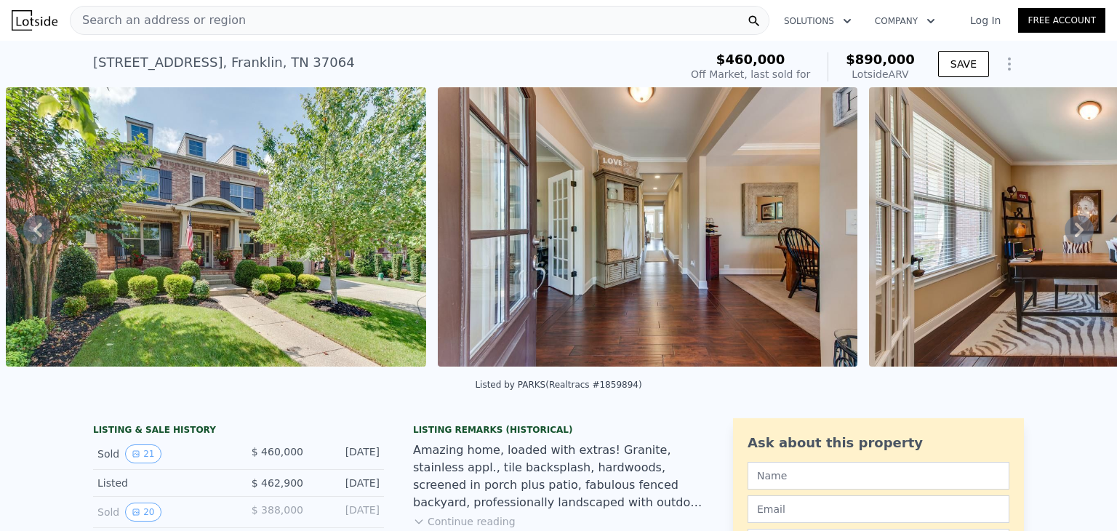
click at [266, 23] on div "Search an address or region" at bounding box center [419, 20] width 699 height 29
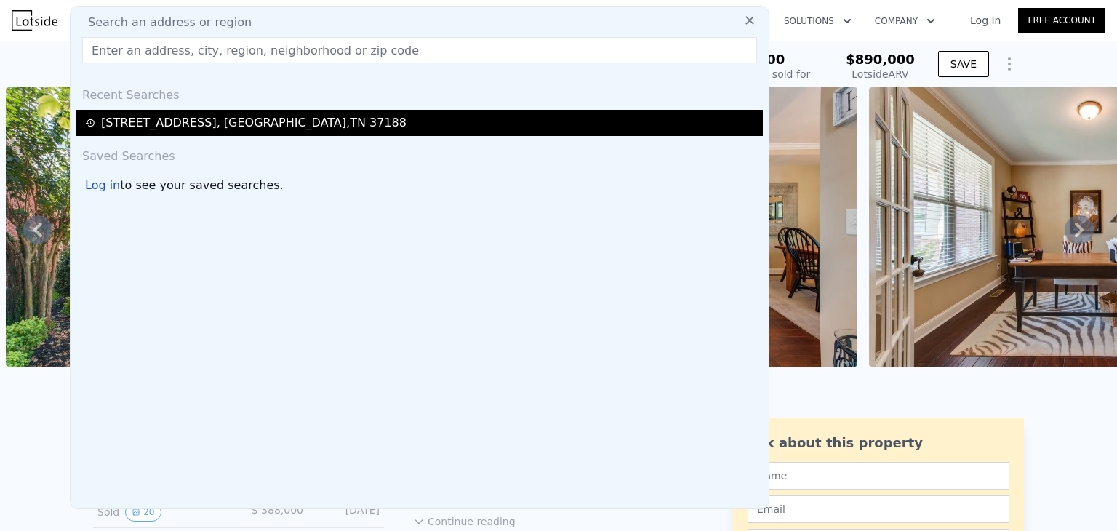
click at [202, 131] on div "[STREET_ADDRESS]" at bounding box center [253, 122] width 305 height 17
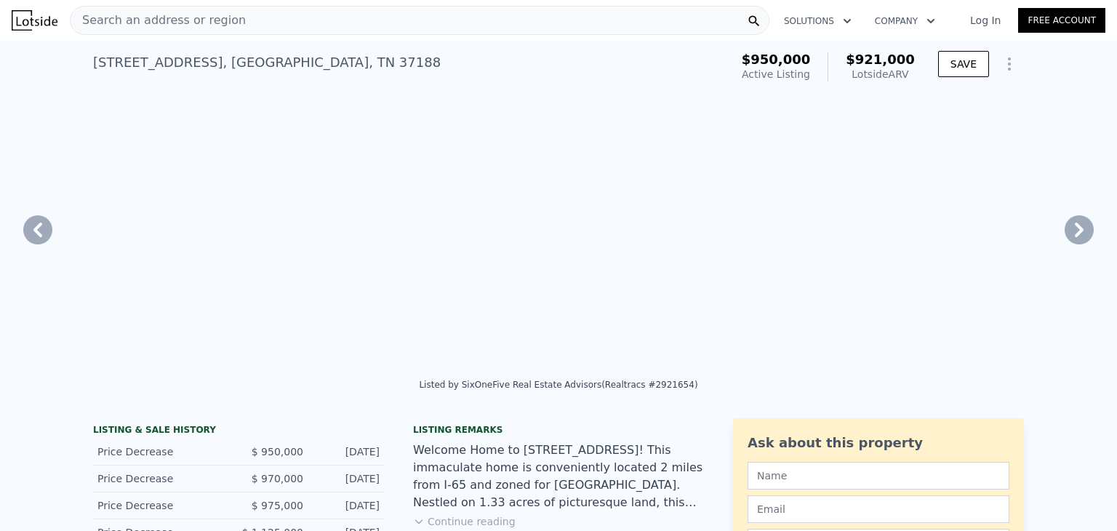
type input "4"
type input "6"
type input "3"
type input "2220"
type input "3200"
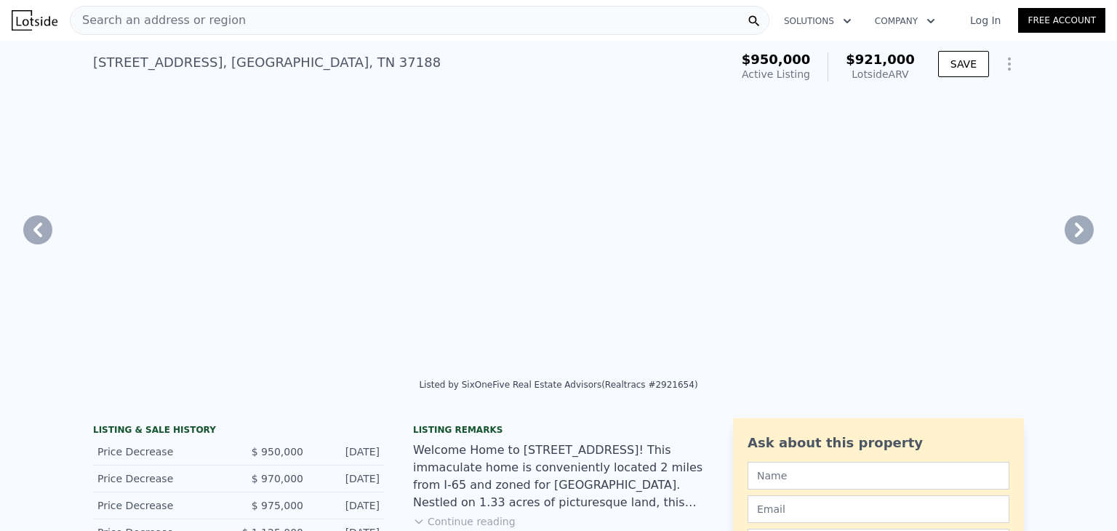
type input "40510.8"
type input "68824.8"
type input "$ 921,000"
type input "4"
type input "-$ 135,569"
